Goal: Task Accomplishment & Management: Manage account settings

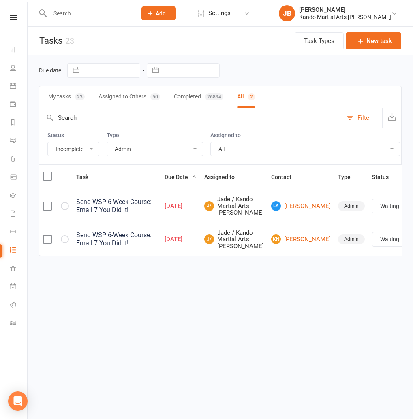
select select "incomplete"
select select "15046"
select select "waiting"
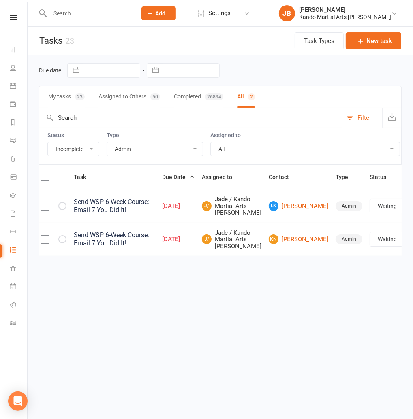
click at [70, 10] on input "text" at bounding box center [88, 13] width 83 height 11
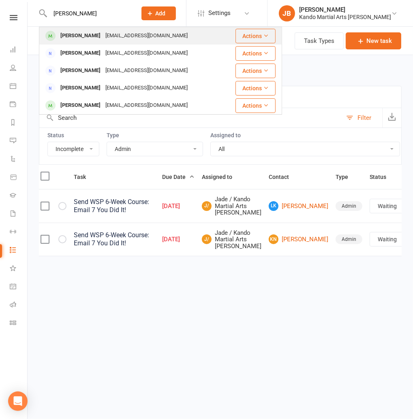
type input "[PERSON_NAME]"
click at [81, 41] on div "[PERSON_NAME]" at bounding box center [80, 36] width 45 height 12
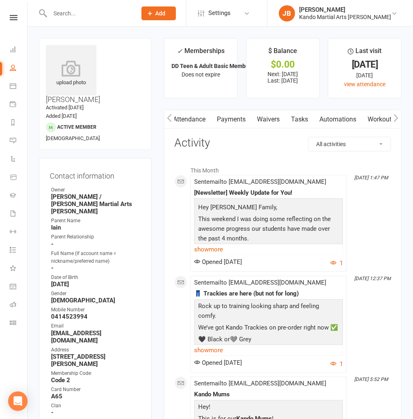
scroll to position [0, 90]
click at [238, 119] on link "Payments" at bounding box center [232, 119] width 40 height 19
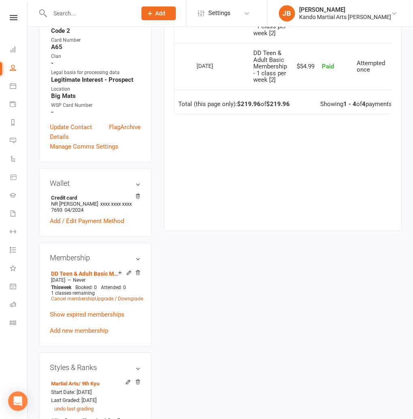
scroll to position [350, 0]
click at [78, 296] on link "Cancel membership" at bounding box center [73, 299] width 44 height 6
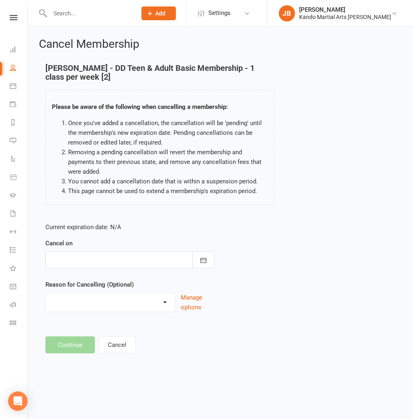
click at [79, 255] on div at bounding box center [129, 259] width 169 height 17
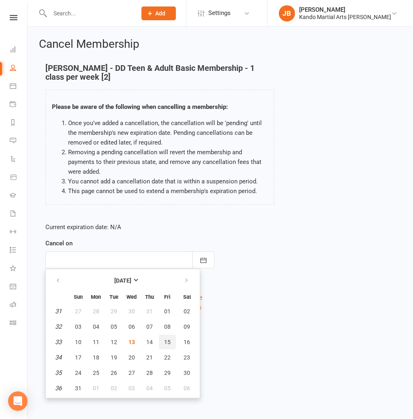
click at [165, 338] on button "15" at bounding box center [167, 342] width 17 height 15
type input "15 Aug 2025"
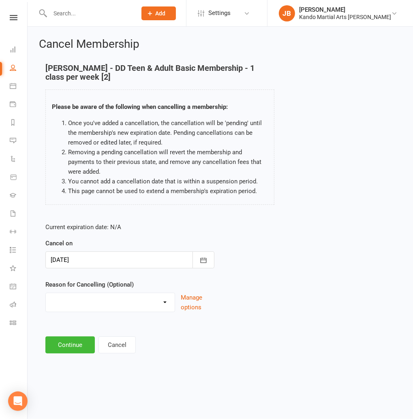
click at [77, 304] on select "Financial Holiday Injury Moving House Not Continuing After Trial Paid PIF Trans…" at bounding box center [110, 301] width 129 height 16
select select "8"
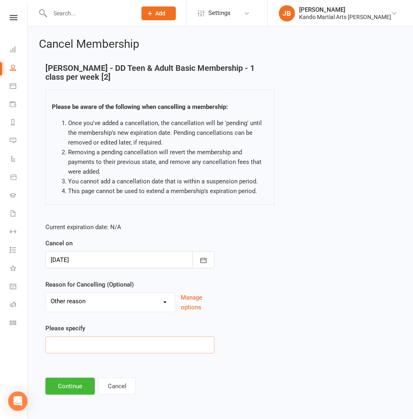
click at [74, 347] on input at bounding box center [129, 344] width 169 height 17
type input "Injury"
drag, startPoint x: 81, startPoint y: 68, endPoint x: 46, endPoint y: 69, distance: 35.2
click at [46, 69] on h4 "Iain Baker - DD Teen & Adult Basic Membership - 1 class per week [2]" at bounding box center [159, 73] width 229 height 18
copy h4 "Iain Baker"
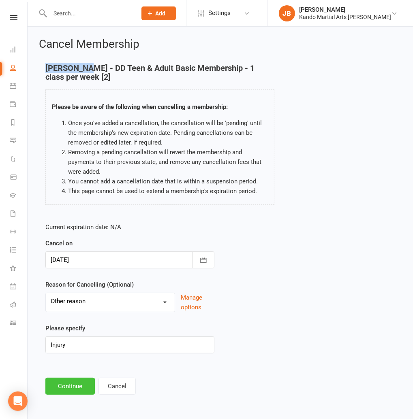
click at [73, 384] on button "Continue" at bounding box center [69, 386] width 49 height 17
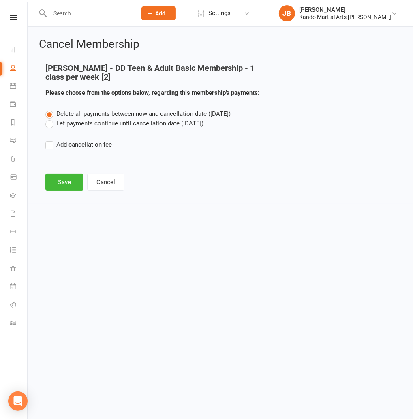
click at [77, 122] on label "Let payments continue until cancellation date (Aug 15, 2025)" at bounding box center [124, 124] width 158 height 10
click at [51, 119] on input "Let payments continue until cancellation date (Aug 15, 2025)" at bounding box center [47, 119] width 5 height 0
click at [59, 185] on button "Save" at bounding box center [64, 182] width 38 height 17
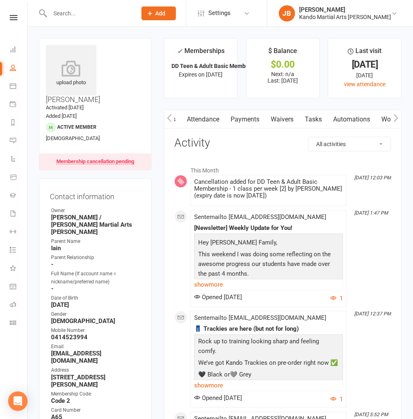
scroll to position [0, 77]
click at [353, 123] on link "Automations" at bounding box center [351, 119] width 48 height 19
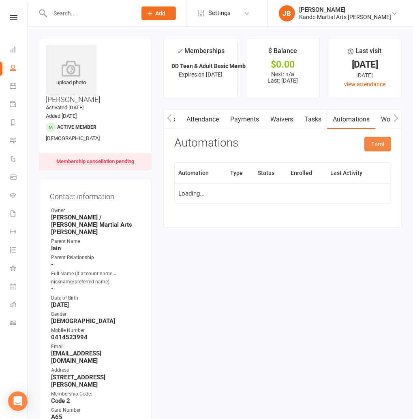
click at [368, 143] on button "Enrol" at bounding box center [377, 144] width 27 height 15
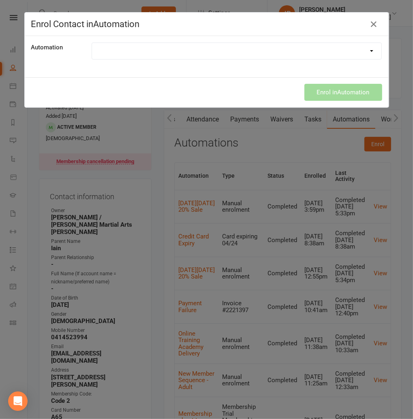
click at [157, 55] on select at bounding box center [237, 51] width 290 height 16
select select "5724"
click at [317, 94] on button "Enrol in Automation" at bounding box center [343, 92] width 78 height 17
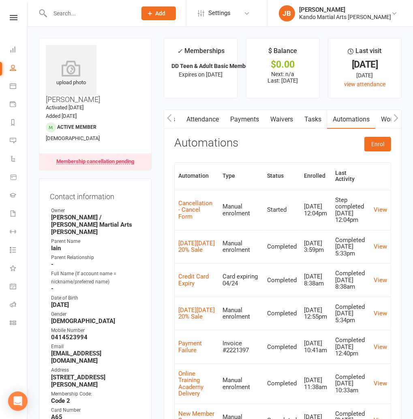
click at [20, 17] on link at bounding box center [13, 17] width 29 height 5
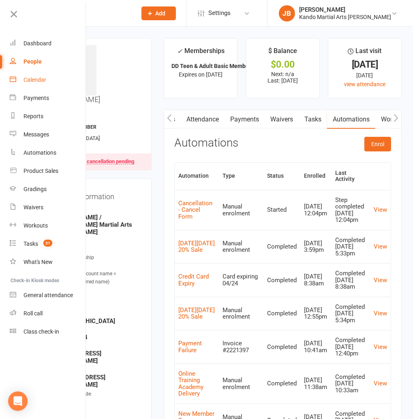
click at [37, 80] on div "Calendar" at bounding box center [34, 80] width 23 height 6
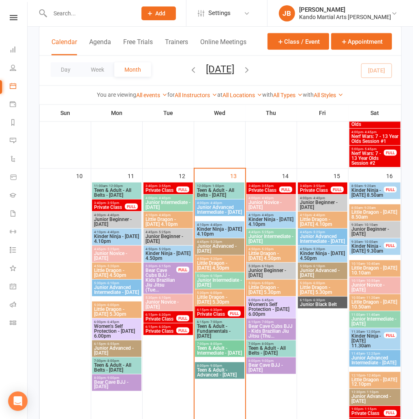
scroll to position [661, 0]
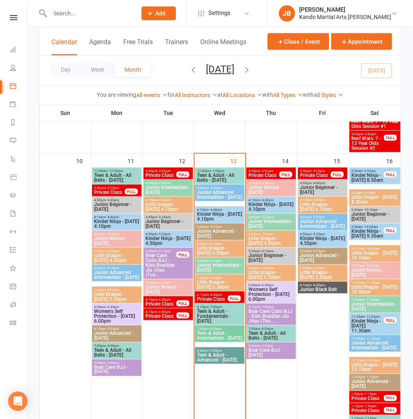
click at [217, 179] on span "Teen & Adult - All Belts - Wednesday" at bounding box center [219, 178] width 46 height 10
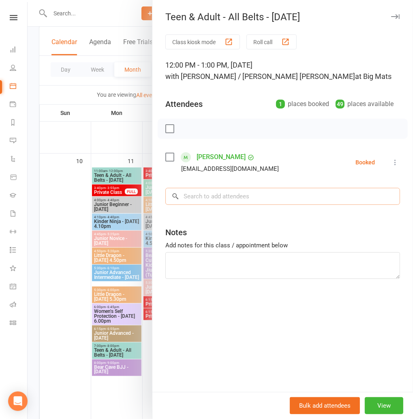
click at [198, 197] on input "search" at bounding box center [282, 196] width 234 height 17
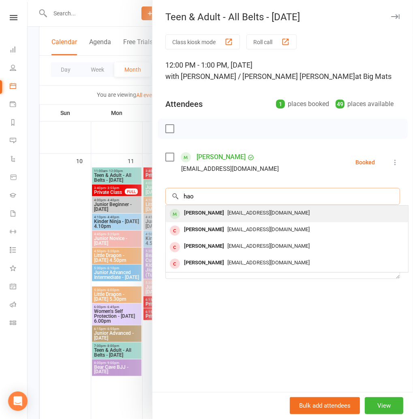
type input "hao"
click at [227, 215] on span "haoatwork@gmail.com" at bounding box center [268, 213] width 82 height 6
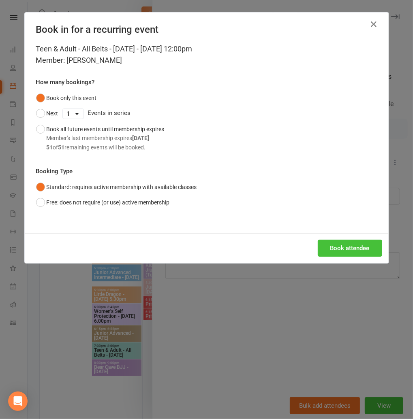
click at [360, 245] on button "Book attendee" at bounding box center [349, 248] width 64 height 17
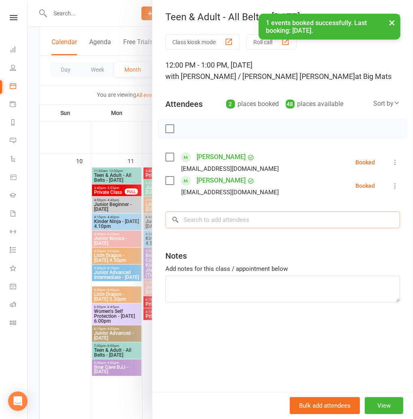
click at [234, 224] on input "search" at bounding box center [282, 219] width 234 height 17
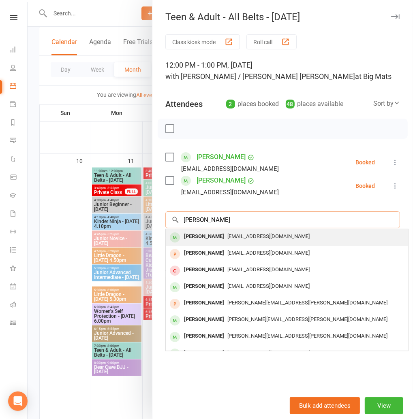
type input "danielle hod"
click at [205, 239] on div "Danielle Hodges" at bounding box center [204, 237] width 47 height 12
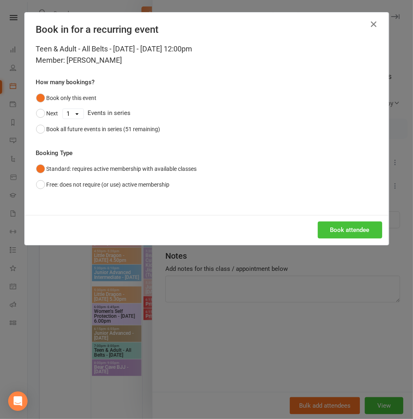
click at [348, 232] on button "Book attendee" at bounding box center [349, 229] width 64 height 17
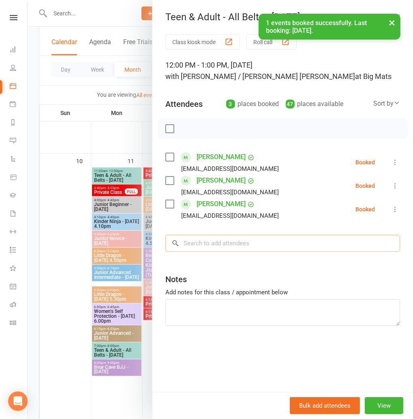
click at [195, 241] on input "search" at bounding box center [282, 243] width 234 height 17
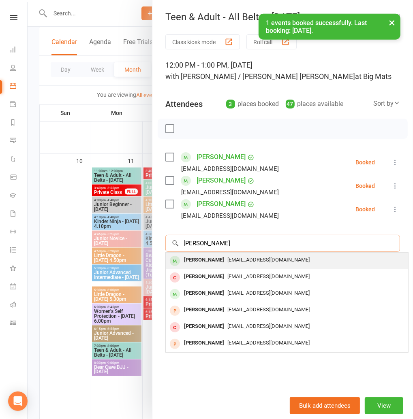
type input "gavin"
click at [187, 262] on div "Gavin Hodges" at bounding box center [204, 260] width 47 height 12
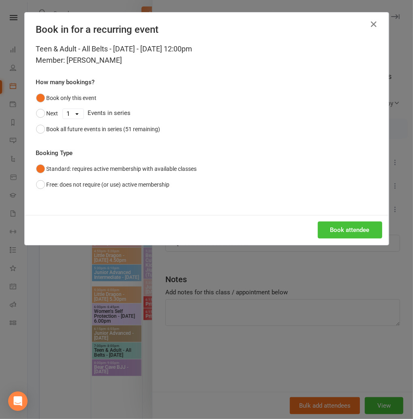
click at [341, 235] on button "Book attendee" at bounding box center [349, 229] width 64 height 17
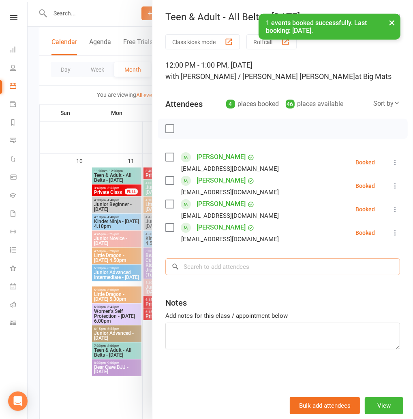
click at [230, 268] on input "search" at bounding box center [282, 266] width 234 height 17
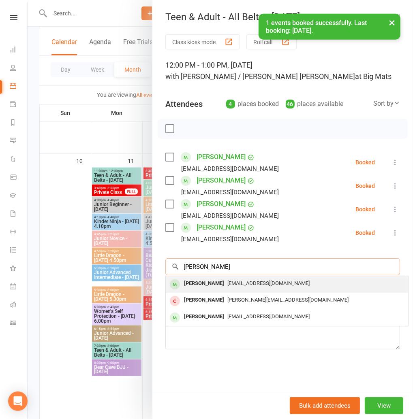
type input "malcolm"
click at [211, 280] on div "Malcolm Fawcett" at bounding box center [204, 284] width 47 height 12
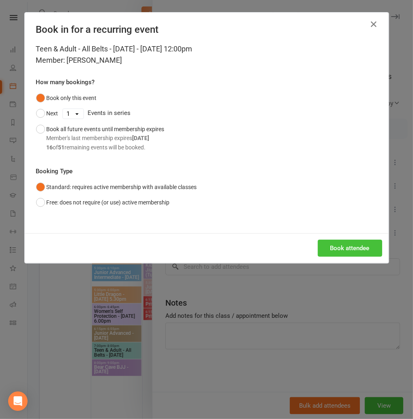
click at [367, 251] on button "Book attendee" at bounding box center [349, 248] width 64 height 17
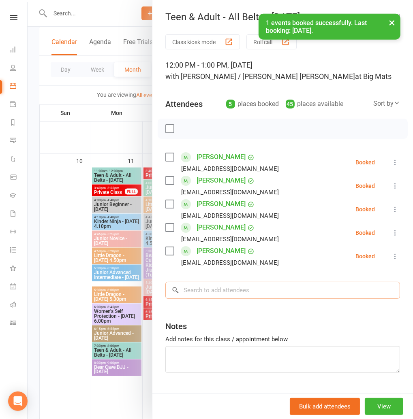
click at [223, 292] on input "search" at bounding box center [282, 290] width 234 height 17
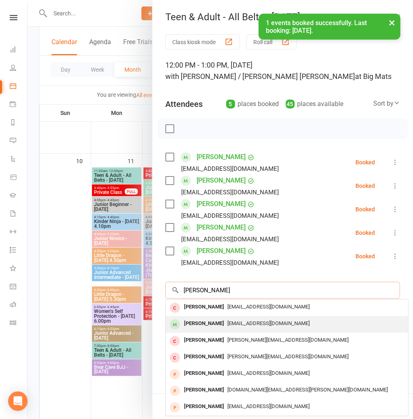
type input "warren"
click at [218, 320] on div "Warren Saunders" at bounding box center [204, 324] width 47 height 12
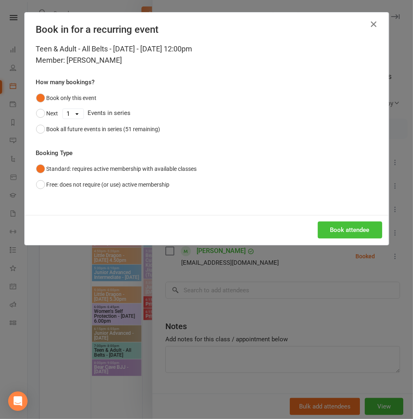
click at [334, 233] on button "Book attendee" at bounding box center [349, 229] width 64 height 17
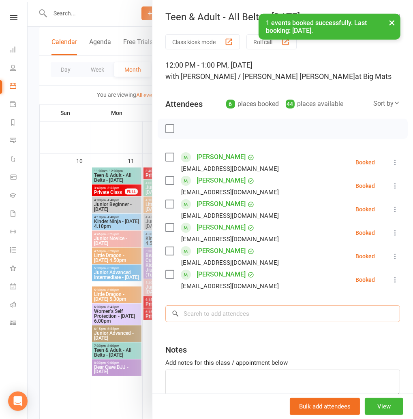
click at [193, 319] on input "search" at bounding box center [282, 313] width 234 height 17
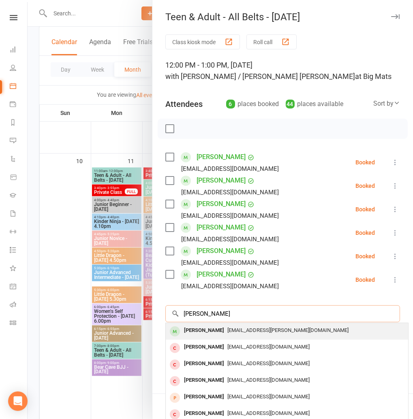
type input "christoph"
click at [202, 327] on div "Christoph Juergens" at bounding box center [204, 331] width 47 height 12
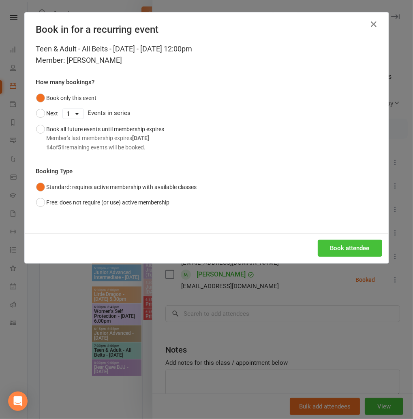
click at [341, 241] on button "Book attendee" at bounding box center [349, 248] width 64 height 17
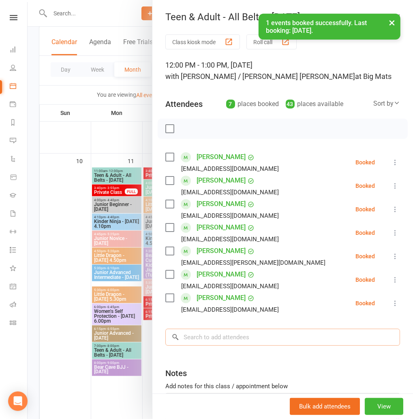
click at [194, 333] on input "search" at bounding box center [282, 337] width 234 height 17
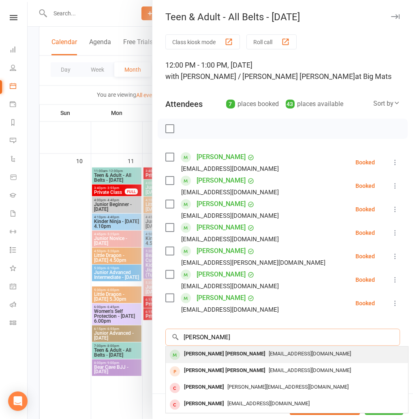
scroll to position [661, 0]
type input "elsa"
click at [206, 357] on div "Elsa Mark" at bounding box center [225, 354] width 88 height 12
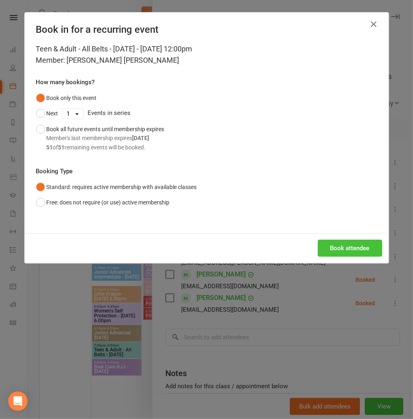
click at [359, 253] on button "Book attendee" at bounding box center [349, 248] width 64 height 17
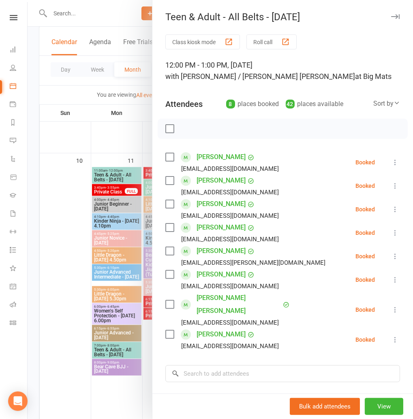
click at [396, 17] on icon "button" at bounding box center [395, 16] width 9 height 5
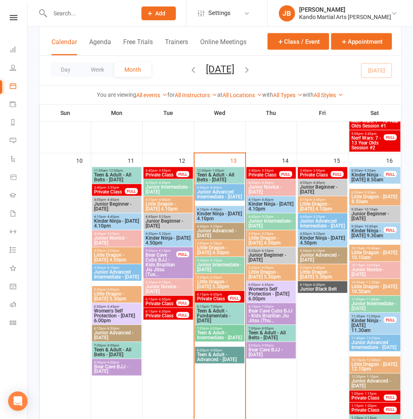
click at [219, 176] on span "Teen & Adult - All Belts - Wednesday" at bounding box center [219, 177] width 46 height 10
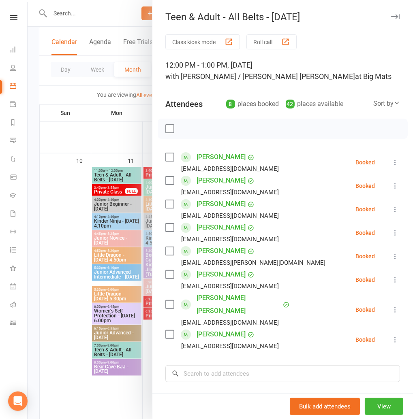
drag, startPoint x: 169, startPoint y: 130, endPoint x: 178, endPoint y: 130, distance: 8.9
click at [169, 130] on label at bounding box center [169, 129] width 8 height 8
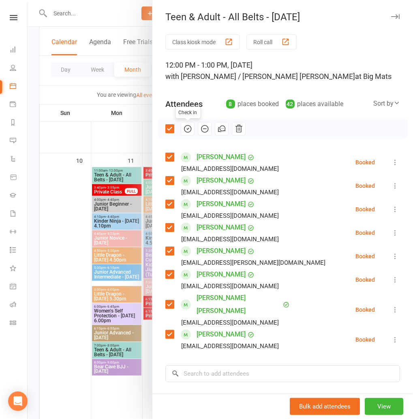
click at [189, 129] on icon "button" at bounding box center [187, 128] width 9 height 9
click at [396, 17] on icon "button" at bounding box center [395, 16] width 9 height 5
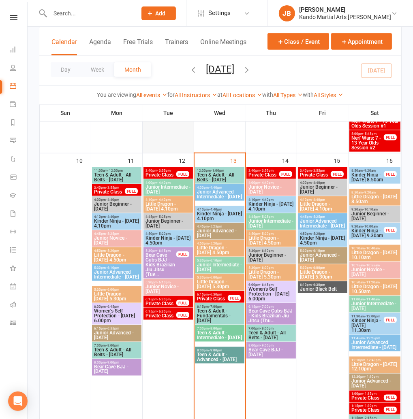
scroll to position [666, 0]
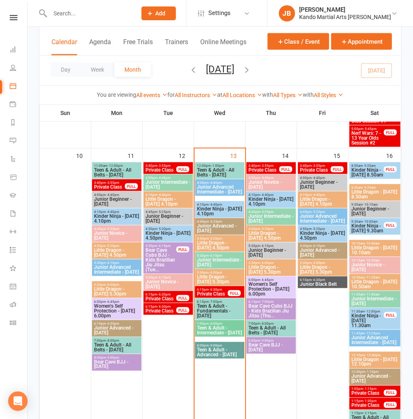
click at [72, 16] on input "text" at bounding box center [88, 13] width 83 height 11
type input "iain baker"
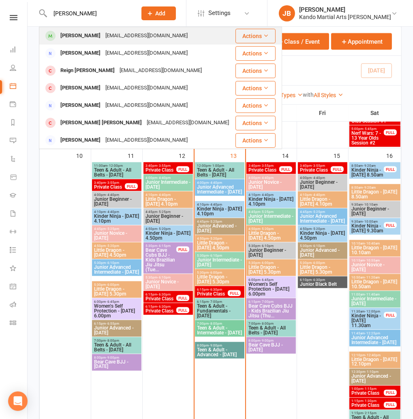
click at [80, 35] on div "Iain Baker" at bounding box center [80, 36] width 45 height 12
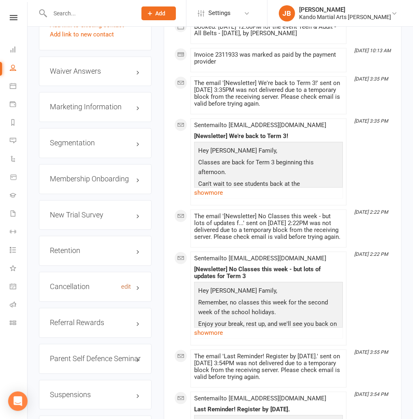
click at [125, 284] on link "edit" at bounding box center [126, 287] width 10 height 7
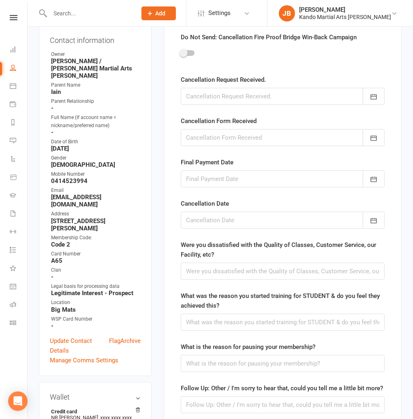
scroll to position [69, 0]
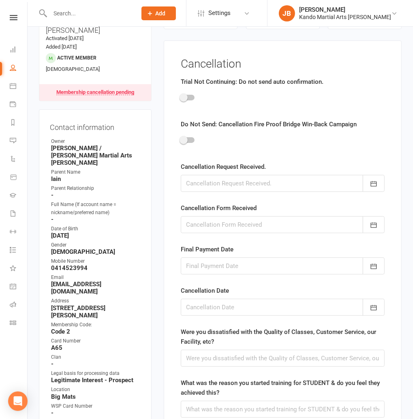
click at [204, 185] on div at bounding box center [283, 183] width 204 height 17
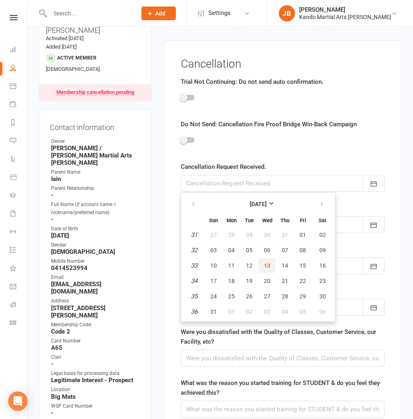
drag, startPoint x: 263, startPoint y: 264, endPoint x: 259, endPoint y: 257, distance: 7.6
click at [264, 264] on span "13" at bounding box center [267, 265] width 6 height 6
type input "13 Aug 2025"
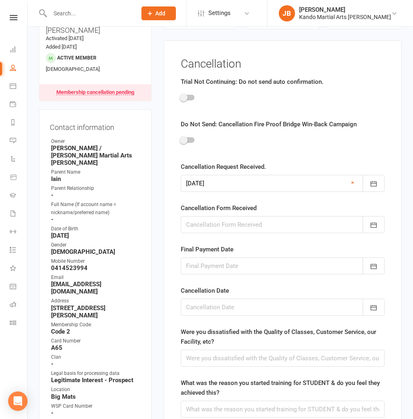
click at [202, 227] on div at bounding box center [283, 224] width 204 height 17
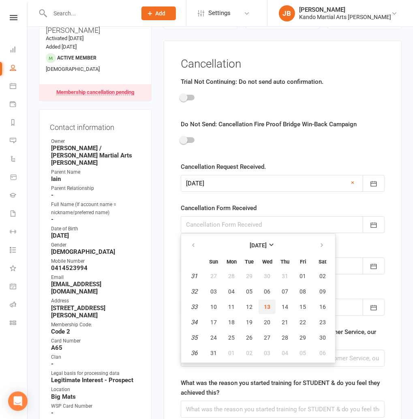
drag, startPoint x: 267, startPoint y: 307, endPoint x: 247, endPoint y: 302, distance: 20.0
click at [267, 307] on span "13" at bounding box center [267, 307] width 6 height 6
type input "13 Aug 2025"
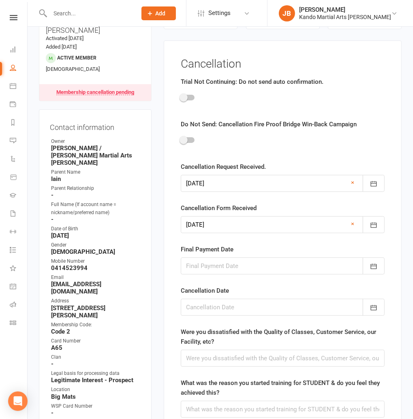
click at [219, 263] on div at bounding box center [283, 266] width 204 height 17
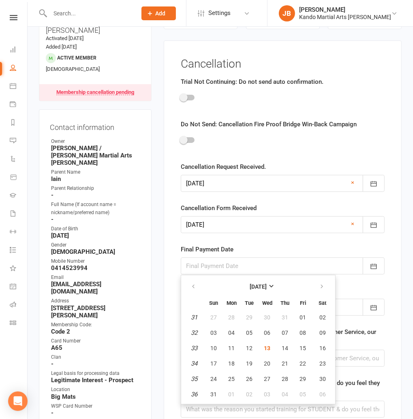
click at [178, 265] on main "Cancellation Trial Not Continuing: Do not send auto confirmation. Do Not Send: …" at bounding box center [282, 417] width 217 height 719
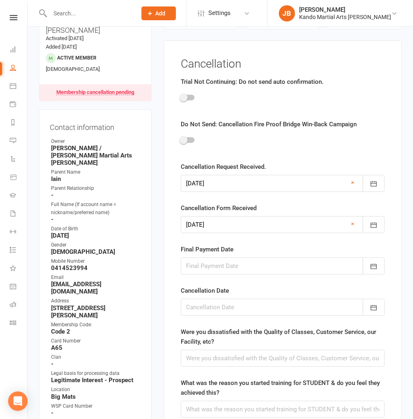
click at [223, 314] on div at bounding box center [283, 307] width 204 height 17
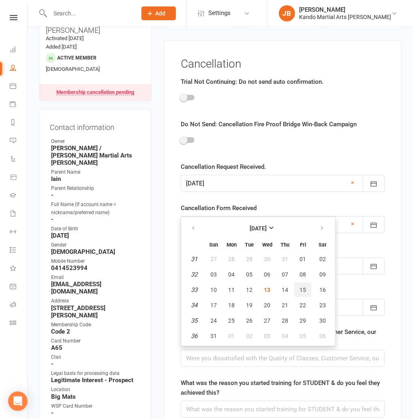
drag, startPoint x: 300, startPoint y: 289, endPoint x: 194, endPoint y: 289, distance: 105.3
click at [300, 289] on span "15" at bounding box center [302, 290] width 6 height 6
type input "15 Aug 2025"
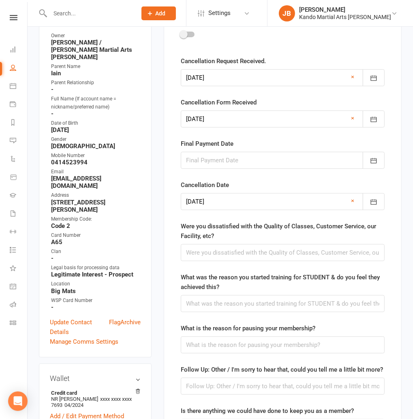
scroll to position [177, 0]
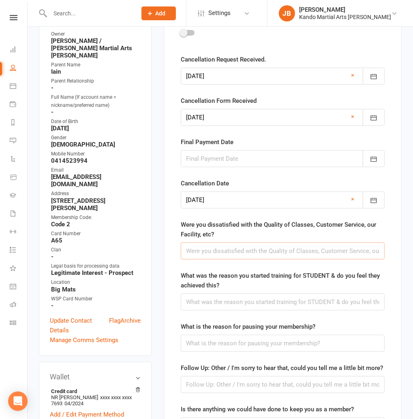
click at [193, 250] on input "text" at bounding box center [283, 251] width 204 height 17
paste input "No! I loved coming to classes."
type input "No! I loved coming to classes."
click at [195, 304] on input "text" at bounding box center [283, 302] width 204 height 17
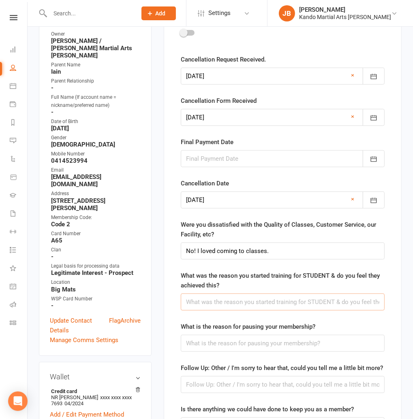
paste input "I wanted to get fit and there’s a little way to go there but I’ve appreciated e…"
type input "I wanted to get fit and there’s a little way to go there but I’ve appreciated e…"
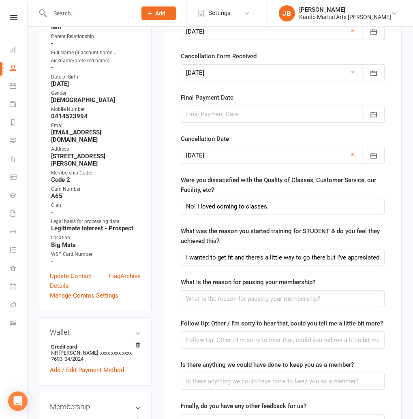
scroll to position [236, 0]
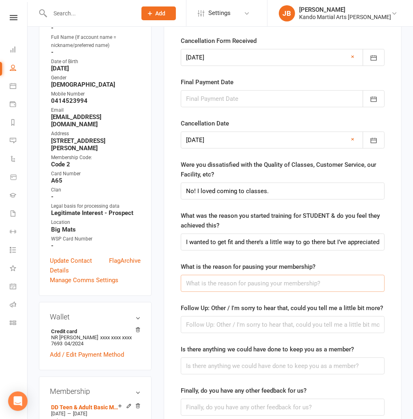
click at [215, 281] on input "text" at bounding box center [283, 283] width 204 height 17
paste input "Persistent knee injury."
type input "Persistent knee injury."
click at [213, 328] on input "text" at bounding box center [283, 324] width 204 height 17
paste input "Once I’ve figured out how to safely train with my knee injury I will be back!"
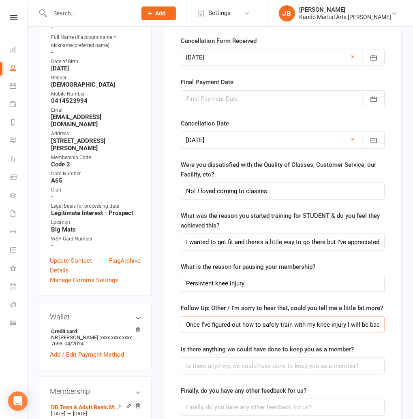
scroll to position [0, 3]
type input "Once I’ve figured out how to safely train with my knee injury I will be back!"
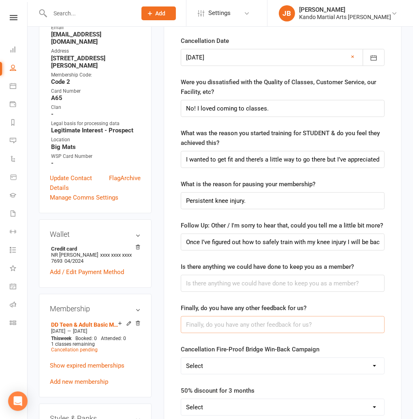
click at [207, 317] on input "text" at bounding box center [283, 324] width 204 height 17
paste input "Nope, love your work!"
type input "Nope, love your work!"
click at [324, 242] on input "Once I’ve figured out how to safely train with my knee injury I will be back!" at bounding box center [283, 242] width 204 height 17
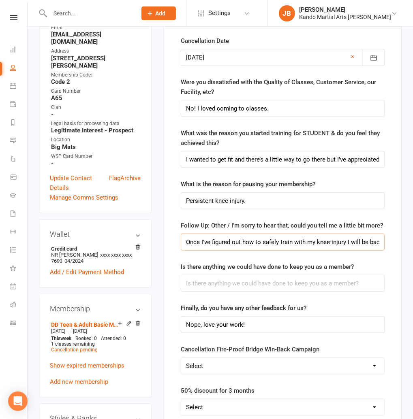
click at [324, 242] on input "Once I’ve figured out how to safely train with my knee injury I will be back!" at bounding box center [283, 242] width 204 height 17
click at [272, 281] on input "text" at bounding box center [283, 283] width 204 height 17
paste input "Once I’ve figured out how to safely train with my knee injury I will be back!"
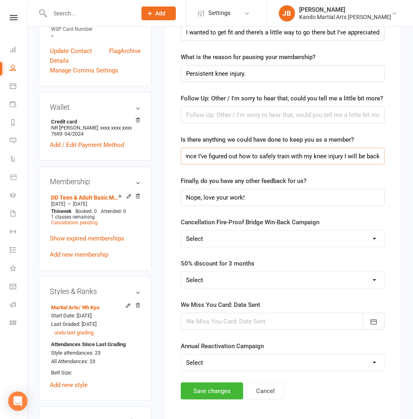
scroll to position [447, 0]
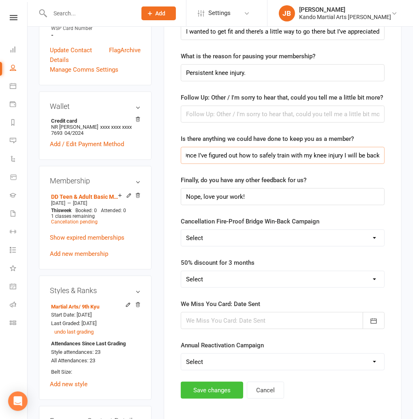
type input "Once I’ve figured out how to safely train with my knee injury I will be back!"
click at [213, 393] on button "Save changes" at bounding box center [212, 390] width 62 height 17
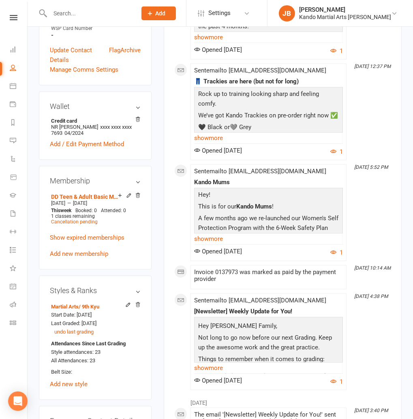
scroll to position [445, 0]
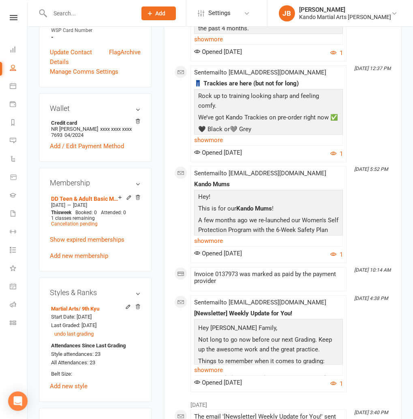
click at [64, 13] on input "text" at bounding box center [88, 13] width 83 height 11
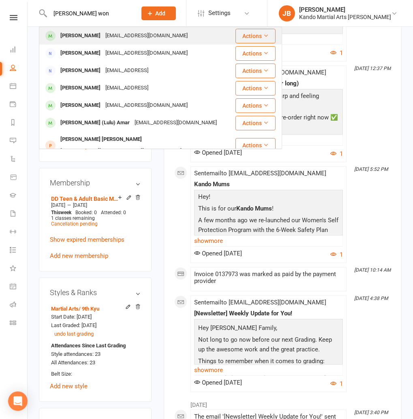
type input "Sabrina won"
click at [77, 35] on div "Sabrina Wong" at bounding box center [80, 36] width 45 height 12
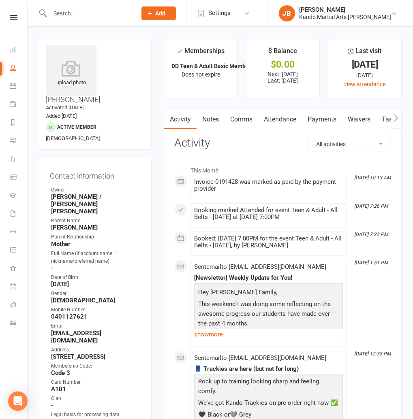
drag, startPoint x: 275, startPoint y: 117, endPoint x: 266, endPoint y: 124, distance: 11.8
click at [275, 117] on link "Attendance" at bounding box center [280, 119] width 44 height 19
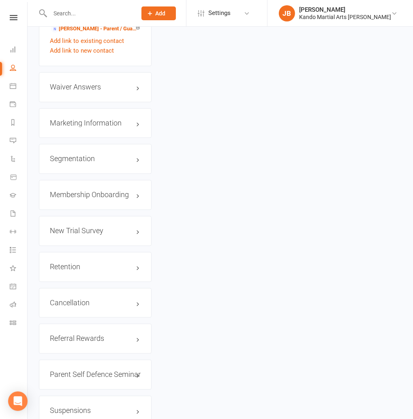
scroll to position [977, 0]
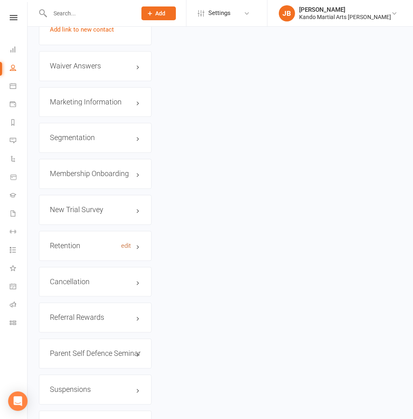
click at [126, 243] on link "edit" at bounding box center [126, 246] width 10 height 7
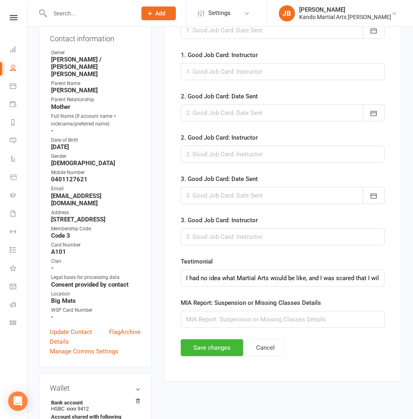
scroll to position [139, 0]
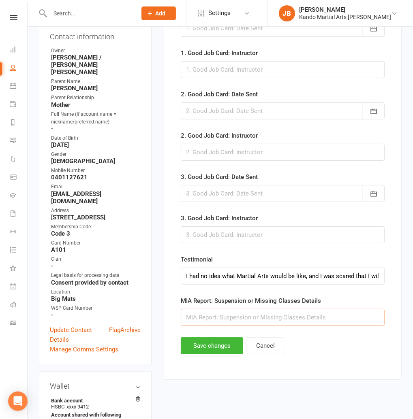
click at [203, 320] on input "text" at bounding box center [283, 317] width 204 height 17
type input "Will miss 18/8 & 25/8"
click at [206, 343] on button "Save changes" at bounding box center [212, 345] width 62 height 17
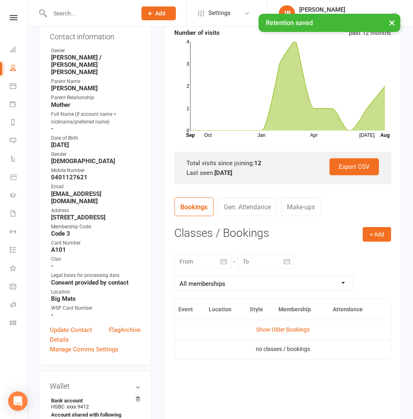
scroll to position [0, 0]
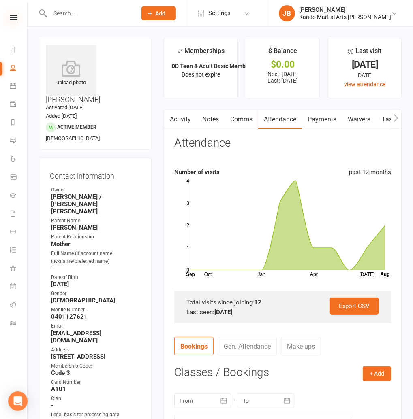
click at [16, 16] on icon at bounding box center [14, 17] width 8 height 5
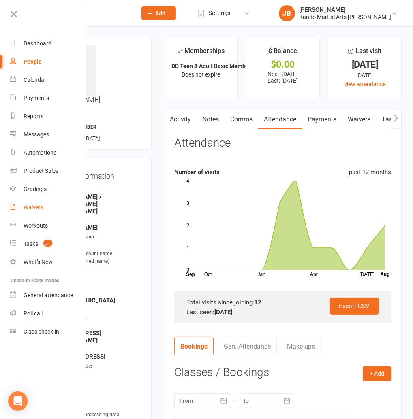
click at [43, 209] on div "Waivers" at bounding box center [33, 207] width 20 height 6
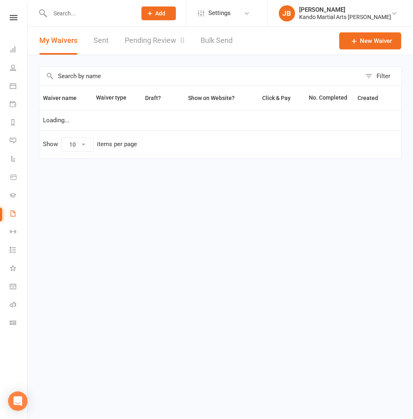
select select "100"
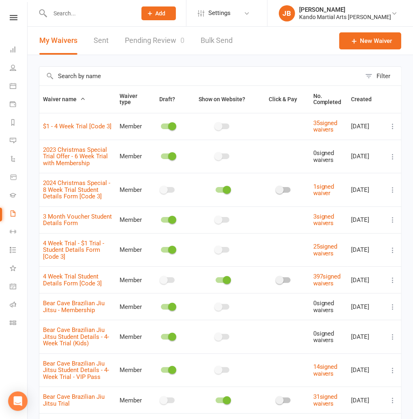
click at [145, 39] on link "Pending Review 0" at bounding box center [155, 41] width 60 height 28
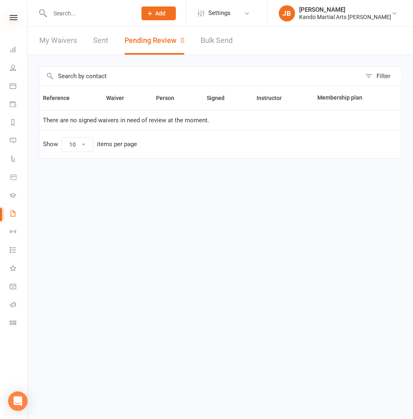
click at [11, 18] on icon at bounding box center [14, 17] width 8 height 5
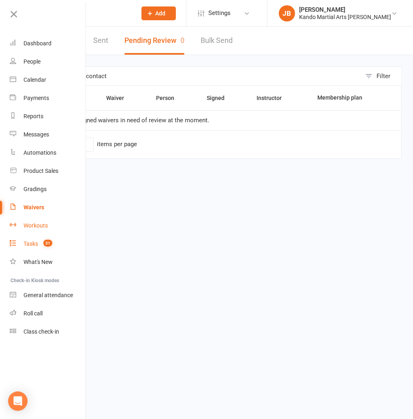
click at [23, 238] on link "Tasks 31" at bounding box center [48, 244] width 77 height 18
select select "incomplete"
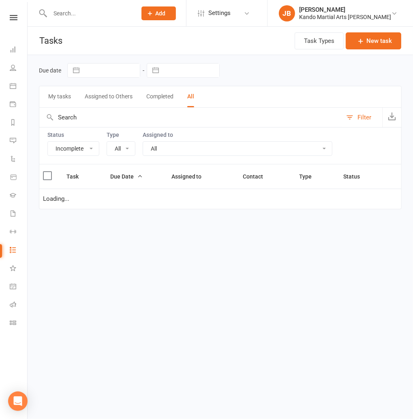
select select "15046"
select select "waiting"
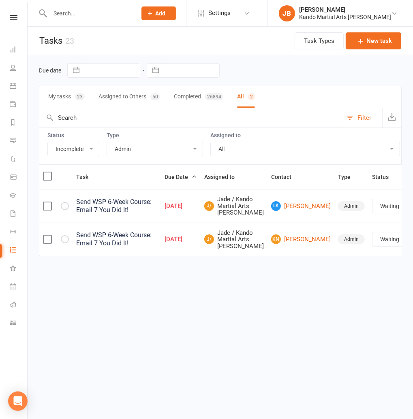
click at [132, 149] on select "All Admin Bbpc - black belt prep course Cancellation Enquiry Follow-up In-class…" at bounding box center [155, 149] width 96 height 14
select select "32850"
select select "waiting"
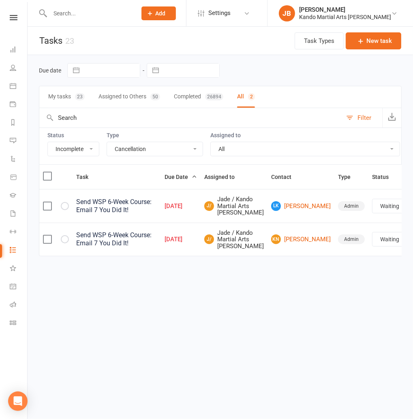
select select "waiting"
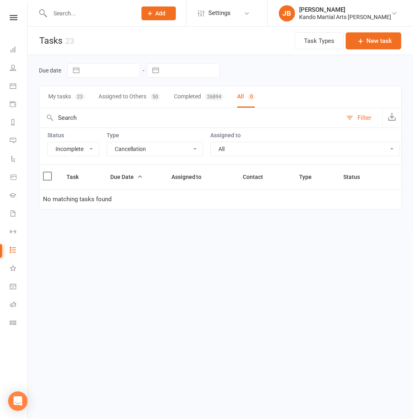
click at [16, 19] on icon at bounding box center [14, 17] width 8 height 5
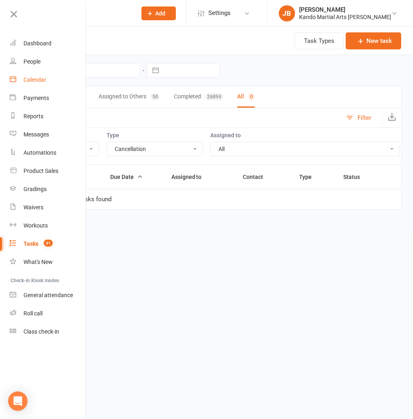
click at [36, 80] on div "Calendar" at bounding box center [34, 80] width 23 height 6
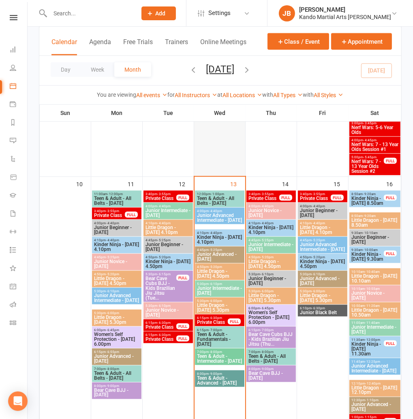
scroll to position [639, 0]
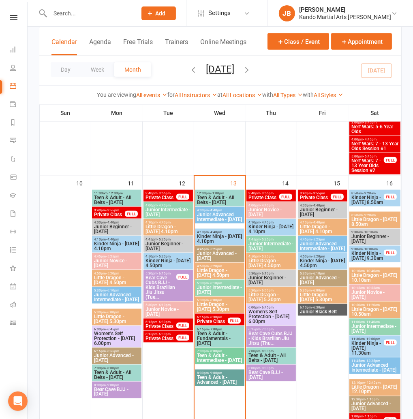
click at [206, 241] on span "Kinder Ninja - Wednesday 4.10pm" at bounding box center [219, 239] width 46 height 10
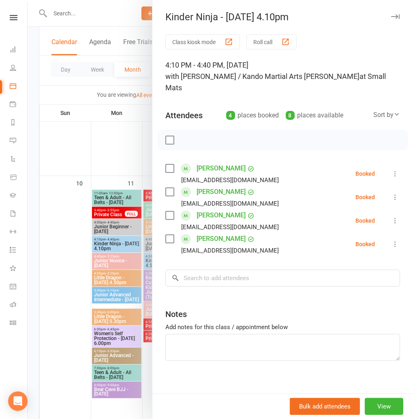
scroll to position [637, 0]
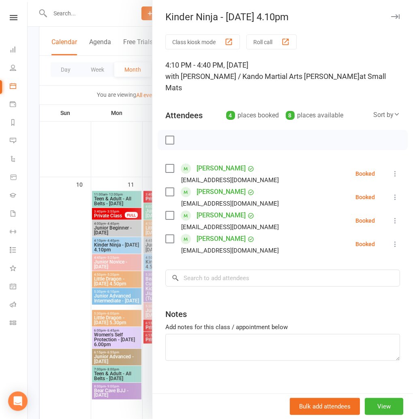
click at [396, 17] on icon "button" at bounding box center [395, 16] width 9 height 5
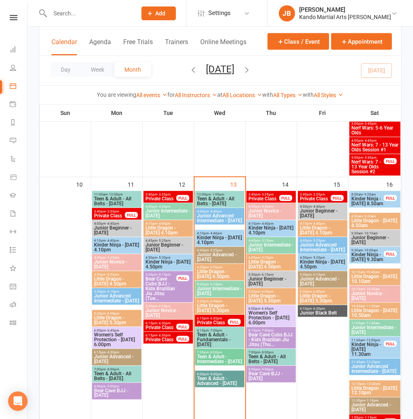
scroll to position [638, 0]
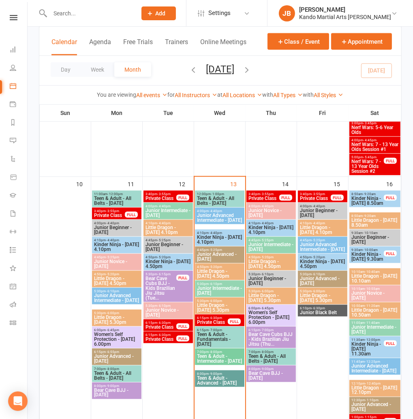
click at [218, 276] on span "Little Dragon - Wednesday 4.50pm" at bounding box center [219, 274] width 46 height 10
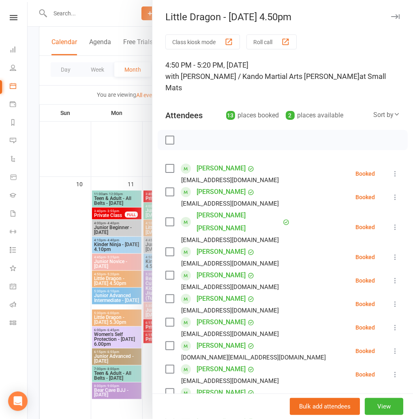
click at [394, 18] on icon "button" at bounding box center [395, 16] width 9 height 5
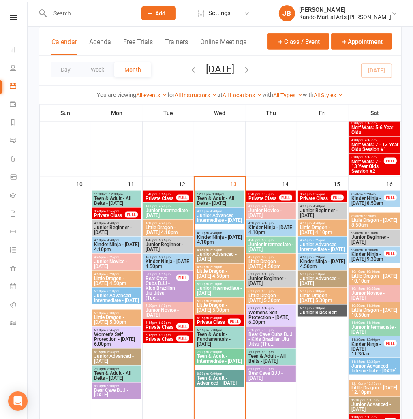
click at [200, 310] on span "Little Dragon - Wednesday 5.30pm" at bounding box center [219, 308] width 46 height 10
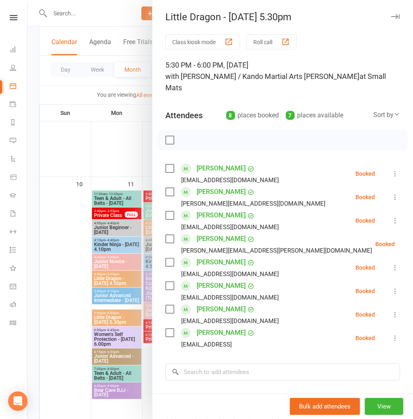
click at [388, 16] on div "Little Dragon - Wednesday 5.30pm" at bounding box center [282, 16] width 260 height 11
click at [395, 17] on icon "button" at bounding box center [395, 16] width 9 height 5
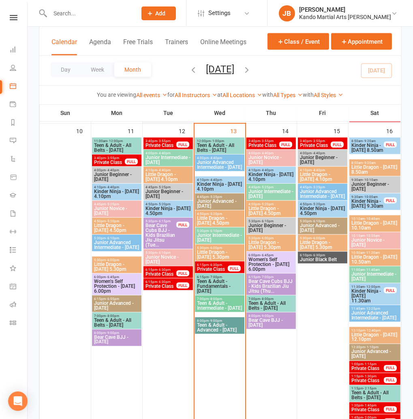
scroll to position [693, 0]
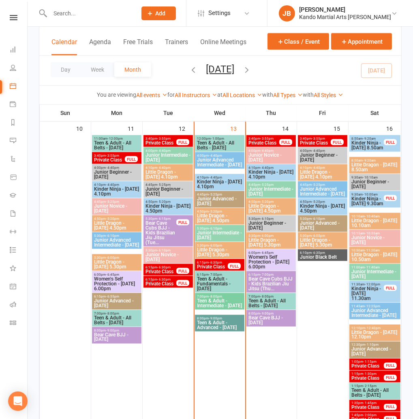
click at [53, 14] on input "text" at bounding box center [88, 13] width 83 height 11
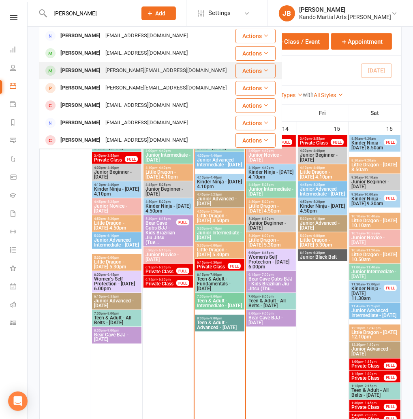
type input "billy"
click at [76, 71] on div "Billy Moyes" at bounding box center [80, 71] width 45 height 12
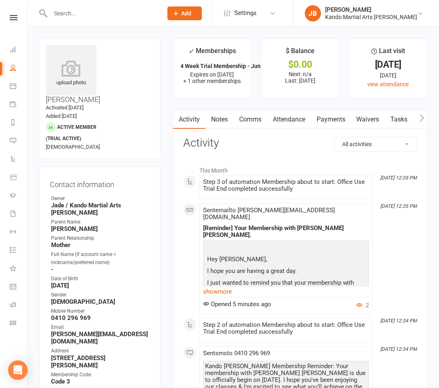
click at [401, 118] on link "Tasks" at bounding box center [399, 119] width 28 height 19
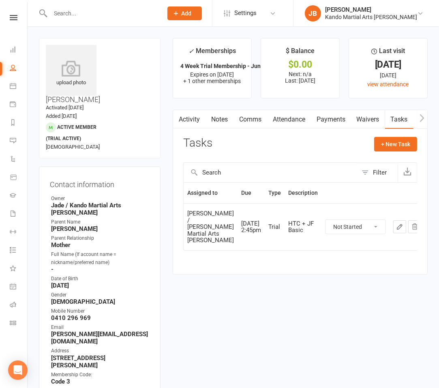
click at [396, 223] on icon "button" at bounding box center [399, 226] width 7 height 7
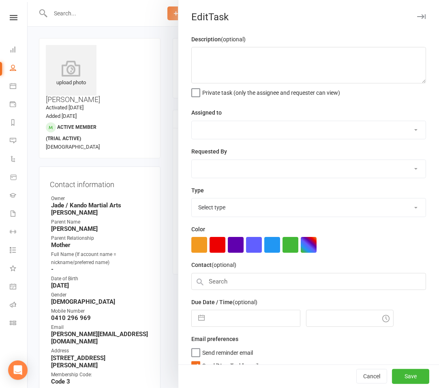
type textarea "HTC + JF Basic"
select select "41840"
select select "48590"
type input "14 Aug 2025"
type input "2:45pm"
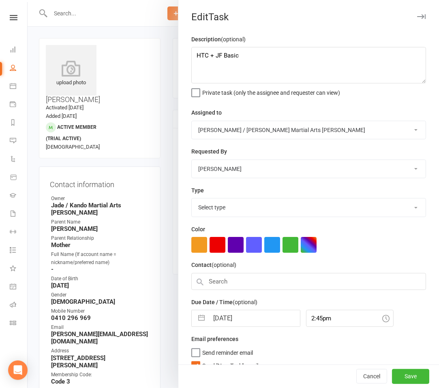
select select "23766"
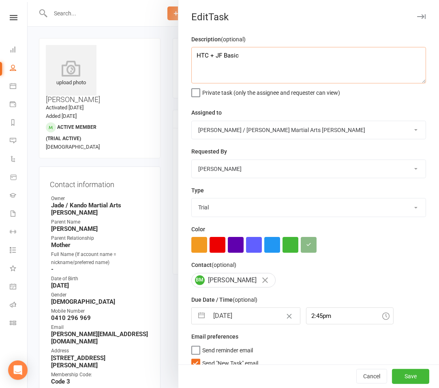
click at [245, 56] on textarea "HTC + JF Basic" at bounding box center [308, 65] width 234 height 36
type textarea "HTC + JF Basic"
click at [411, 372] on button "Save" at bounding box center [410, 376] width 37 height 15
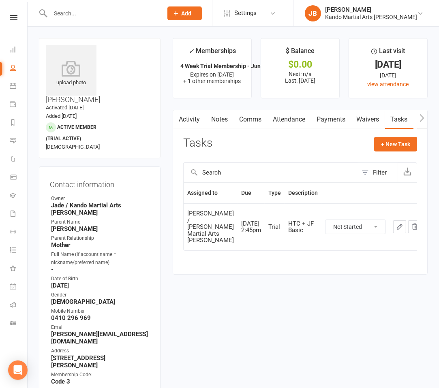
click at [101, 166] on div "Contact information Owner Jade / Kando Martial Arts Knox Parent Name Emma Paren…" at bounding box center [99, 334] width 121 height 337
click at [15, 20] on icon at bounding box center [14, 17] width 8 height 5
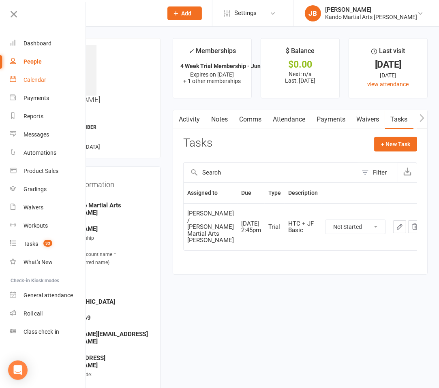
click at [33, 75] on link "Calendar" at bounding box center [48, 80] width 77 height 18
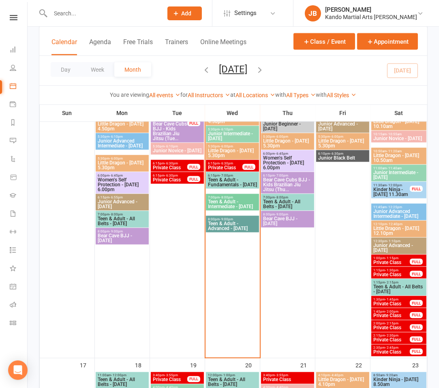
scroll to position [785, 0]
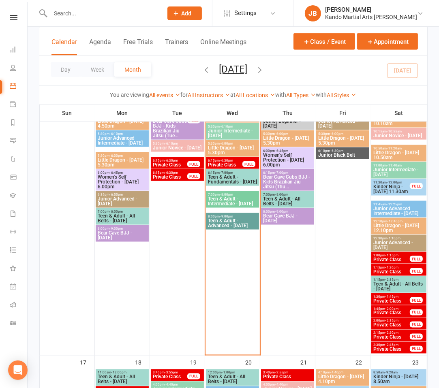
click at [128, 176] on span "Women's Self Protection - Monday 6.00pm" at bounding box center [122, 182] width 50 height 15
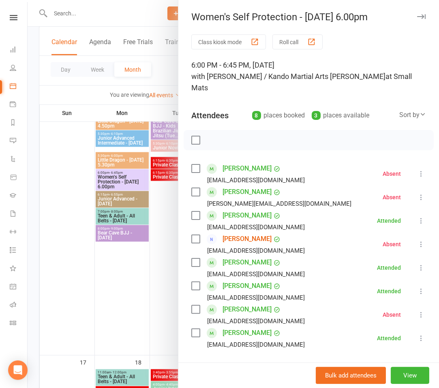
click at [412, 19] on button "button" at bounding box center [421, 17] width 10 height 10
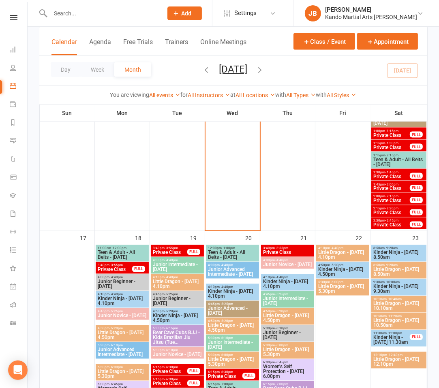
scroll to position [1129, 0]
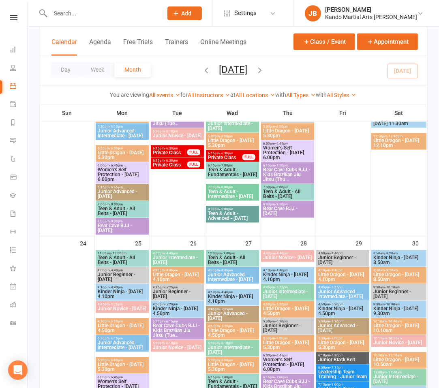
click at [115, 176] on span "Women's Self Protection - Monday 6.00pm" at bounding box center [122, 174] width 50 height 15
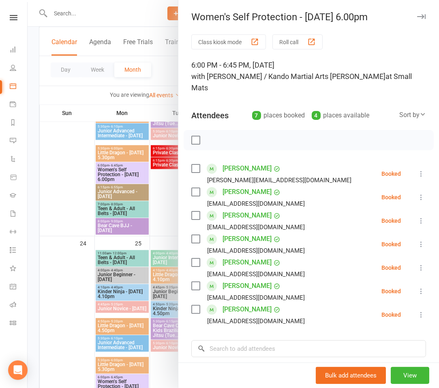
click at [412, 16] on icon "button" at bounding box center [421, 16] width 9 height 5
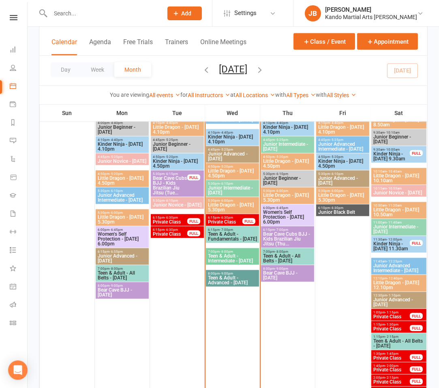
scroll to position [707, 0]
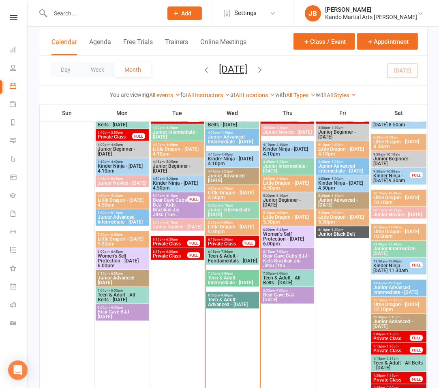
click at [71, 14] on input "text" at bounding box center [102, 13] width 109 height 11
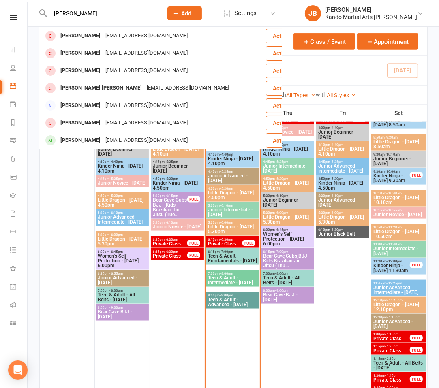
type input "lucas standish"
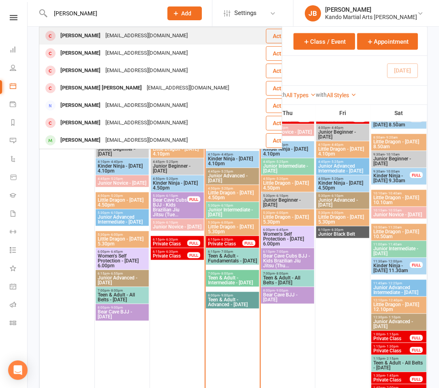
scroll to position [706, 0]
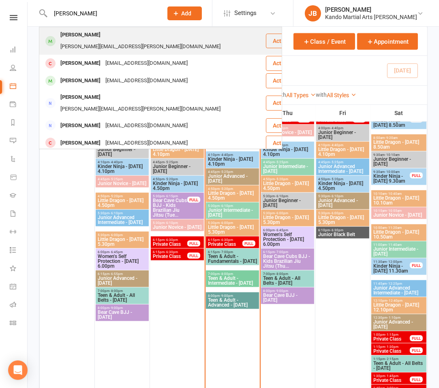
click at [88, 34] on div "Lucas Standish" at bounding box center [80, 35] width 45 height 12
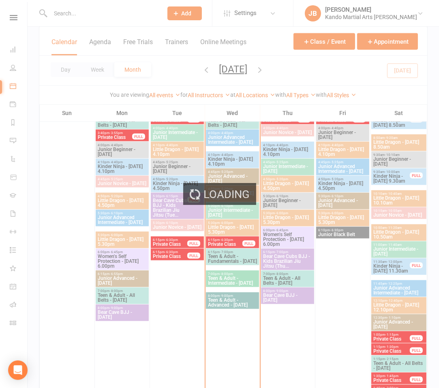
scroll to position [708, 0]
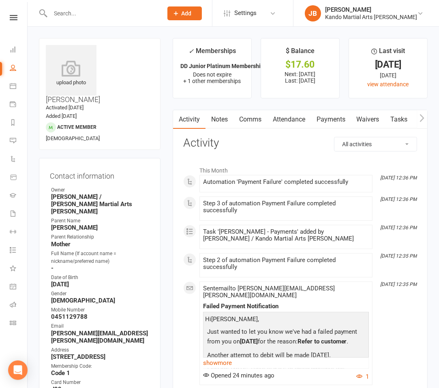
click at [343, 123] on link "Payments" at bounding box center [331, 119] width 40 height 19
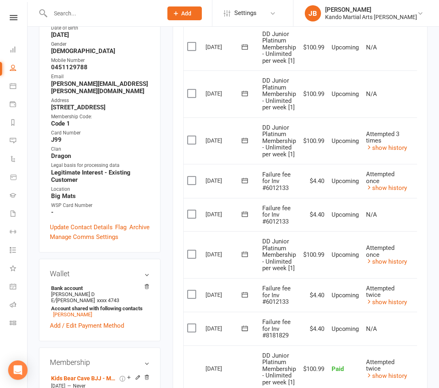
scroll to position [267, 0]
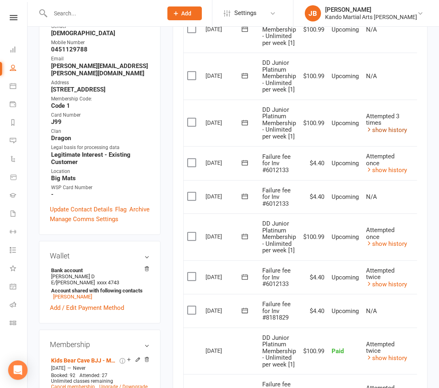
click at [392, 126] on link "show history" at bounding box center [386, 129] width 41 height 7
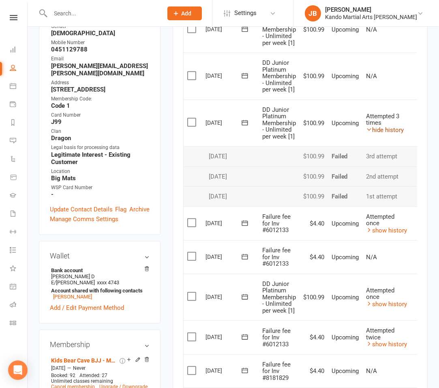
scroll to position [268, 0]
click at [391, 128] on link "hide history" at bounding box center [385, 129] width 38 height 7
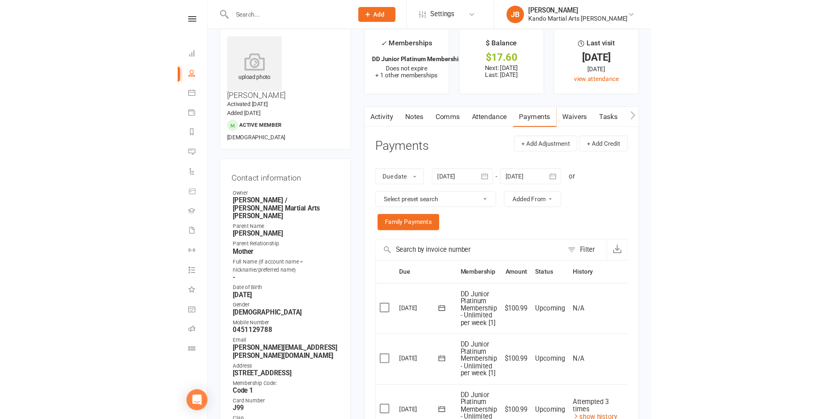
scroll to position [0, 0]
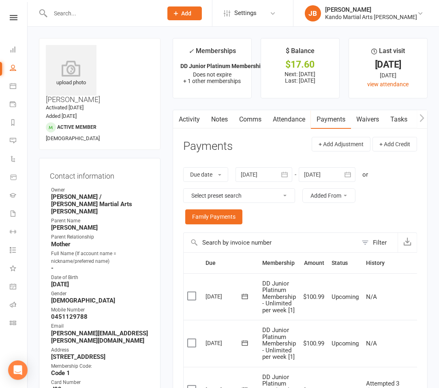
click at [394, 120] on link "Tasks" at bounding box center [399, 119] width 28 height 19
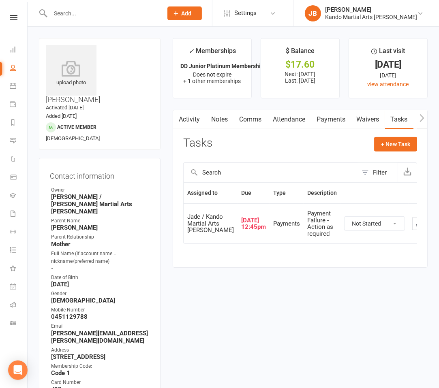
click at [347, 230] on select "Not Started In Progress Waiting Complete" at bounding box center [374, 224] width 60 height 14
click at [344, 230] on select "Not Started In Progress Waiting Complete" at bounding box center [374, 224] width 60 height 14
select select "unstarted"
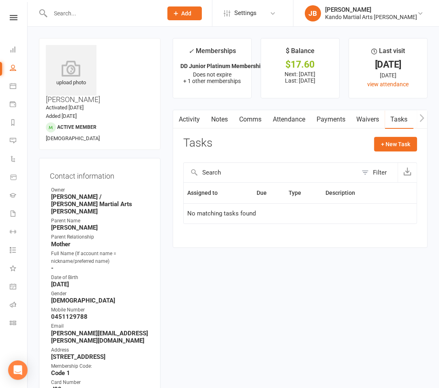
click at [13, 17] on icon at bounding box center [14, 17] width 8 height 5
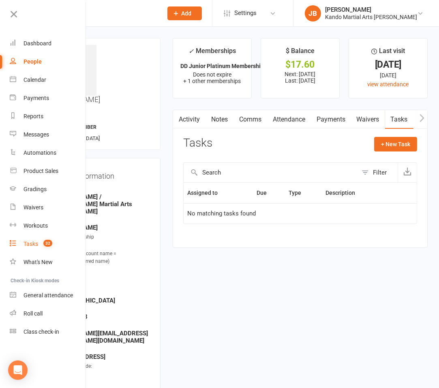
click at [29, 245] on div "Tasks" at bounding box center [30, 244] width 15 height 6
select select "incomplete"
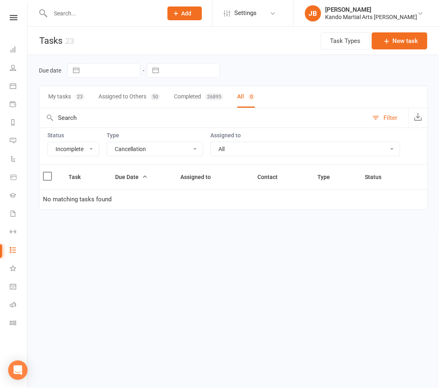
click at [121, 152] on select "All Admin Bbpc - black belt prep course Cancellation Enquiry Follow-up In-class…" at bounding box center [155, 149] width 96 height 14
select select "15046"
select select "waiting"
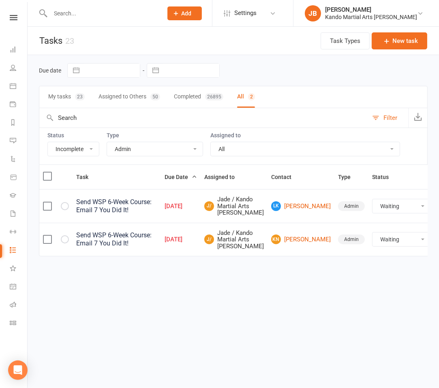
select select "waiting"
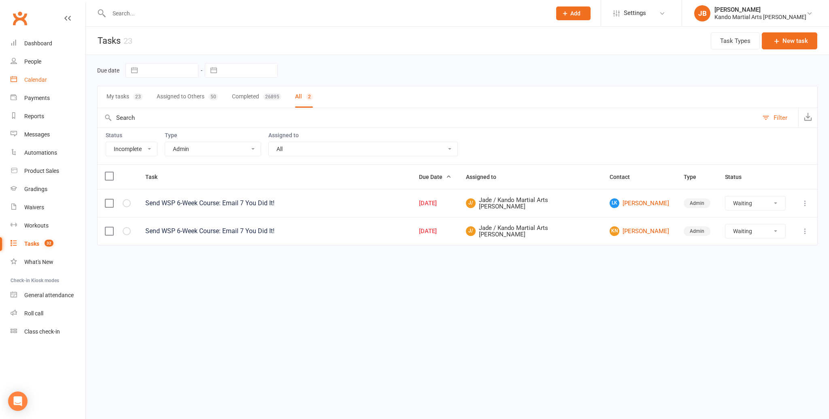
click at [44, 84] on link "Calendar" at bounding box center [48, 80] width 75 height 18
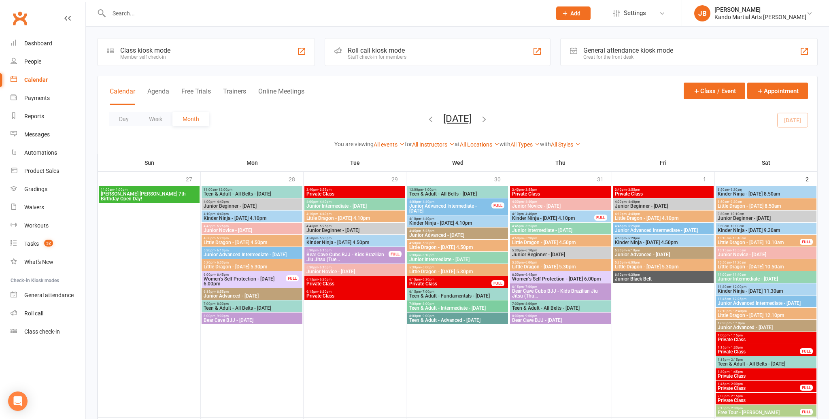
click at [154, 13] on input "text" at bounding box center [325, 13] width 439 height 11
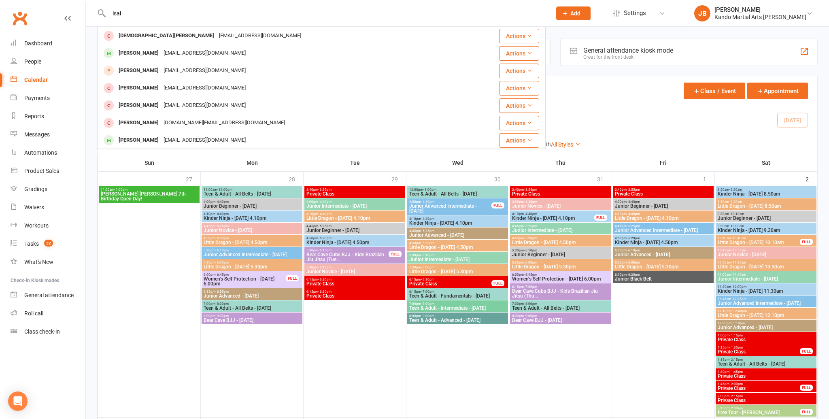
drag, startPoint x: 119, startPoint y: 12, endPoint x: 109, endPoint y: 13, distance: 10.9
click at [109, 13] on input "isai" at bounding box center [325, 13] width 439 height 11
type input "patrick wa"
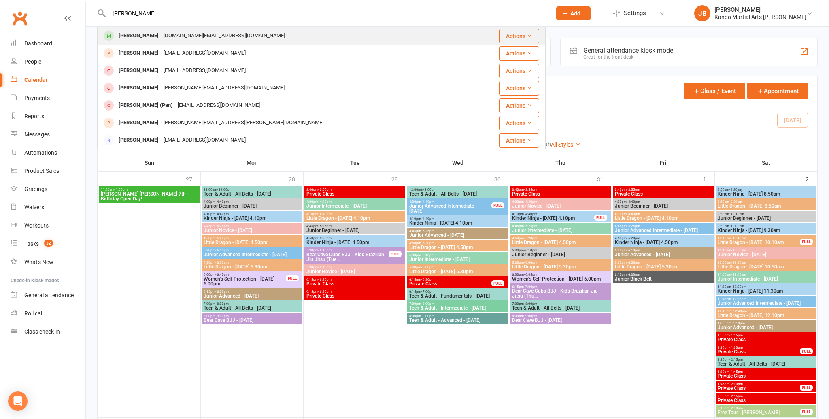
click at [132, 33] on div "Patrick Wang" at bounding box center [138, 36] width 45 height 12
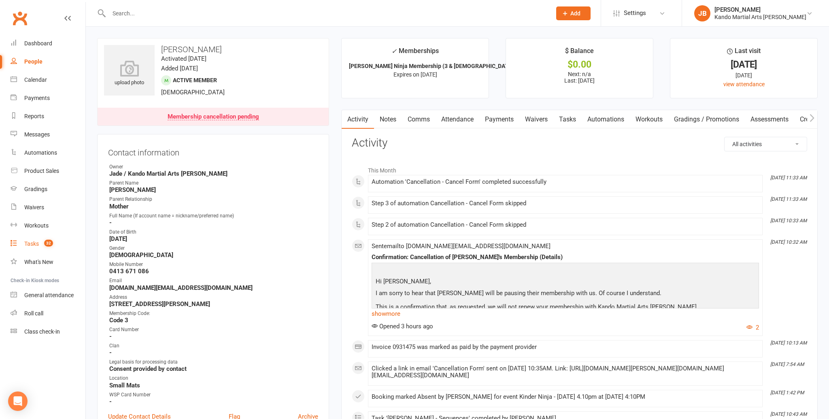
click at [34, 239] on link "Tasks 32" at bounding box center [48, 244] width 75 height 18
select select "incomplete"
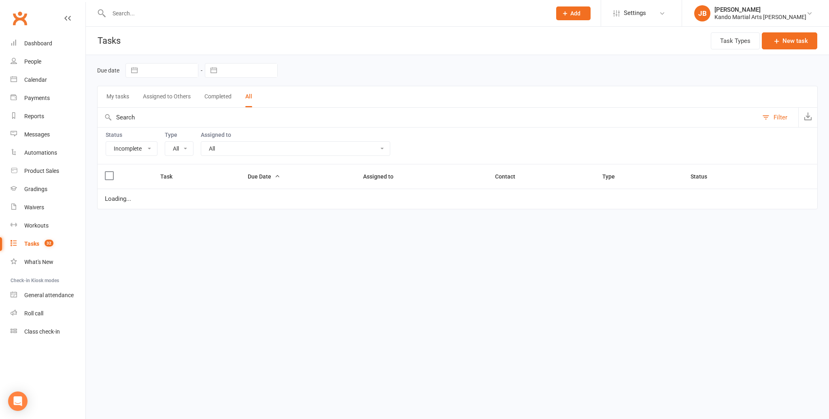
select select "15046"
select select "waiting"
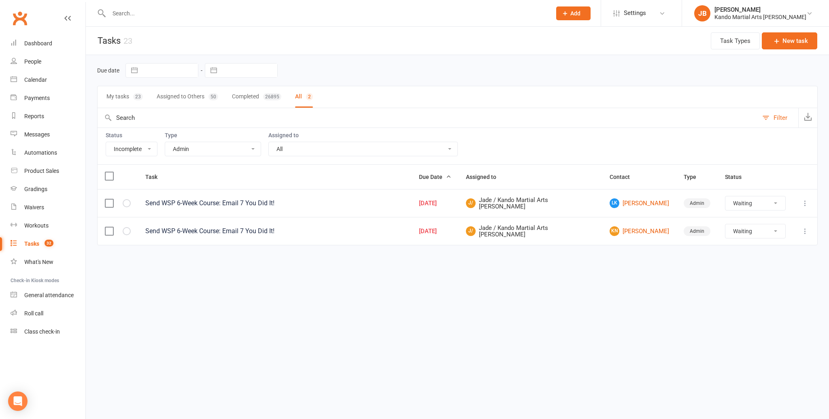
click at [192, 144] on select "All Admin Bbpc - black belt prep course Cancellation Enquiry Follow-up In-class…" at bounding box center [213, 149] width 96 height 14
select select "27920"
select select "waiting"
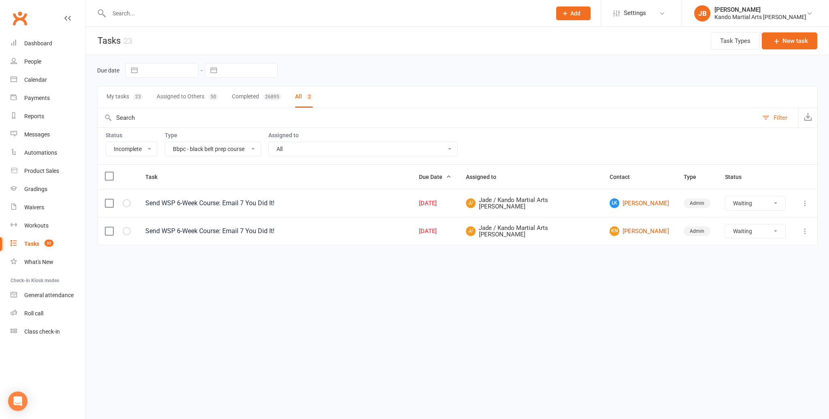
select select "waiting"
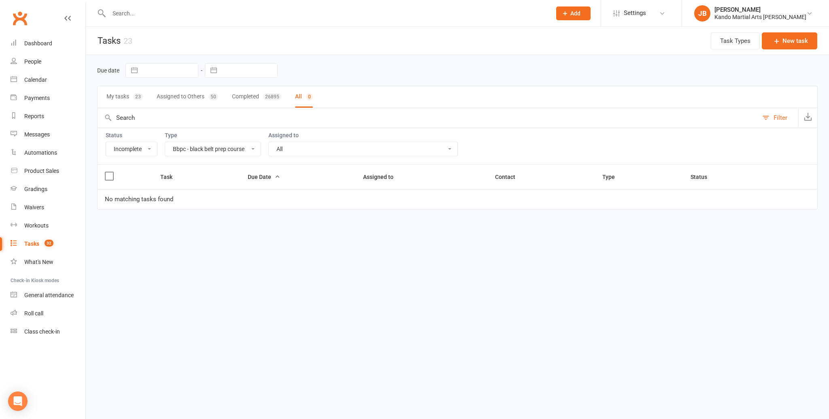
click at [222, 152] on select "All Admin Bbpc - black belt prep course Cancellation Enquiry Follow-up In-class…" at bounding box center [213, 149] width 96 height 14
click at [206, 151] on select "All Admin Bbpc - black belt prep course Cancellation Enquiry Follow-up In-class…" at bounding box center [213, 149] width 96 height 14
select select "16410"
select select "started"
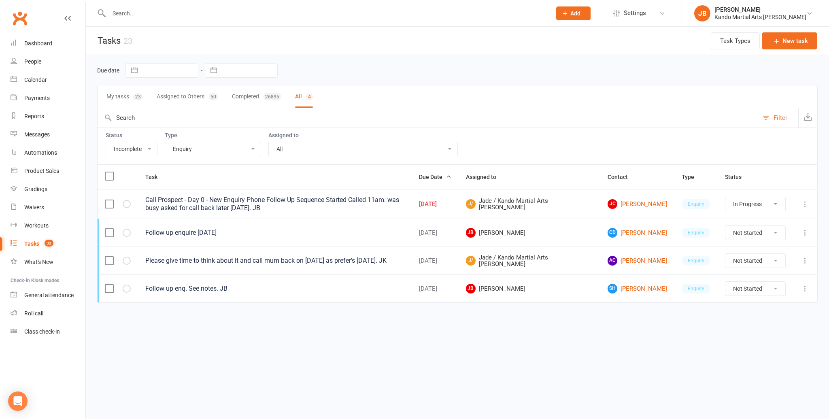
click at [194, 149] on select "All Admin Bbpc - black belt prep course Cancellation Enquiry Follow-up In-class…" at bounding box center [213, 149] width 96 height 14
select select "28118"
select select "started"
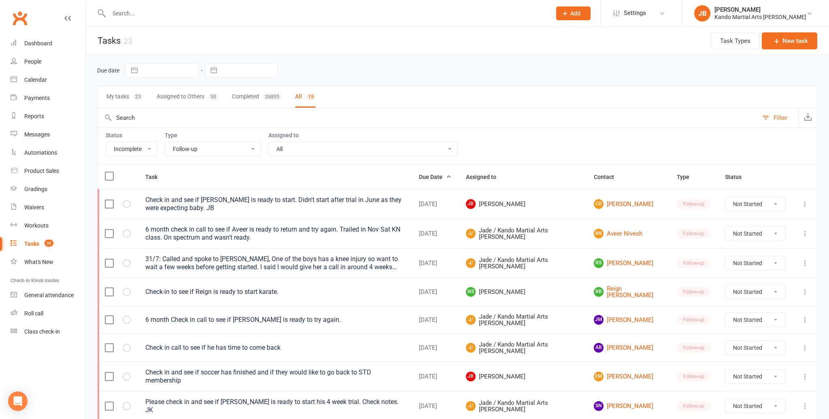
click at [191, 149] on select "All Admin Bbpc - black belt prep course Cancellation Enquiry Follow-up In-class…" at bounding box center [213, 149] width 96 height 14
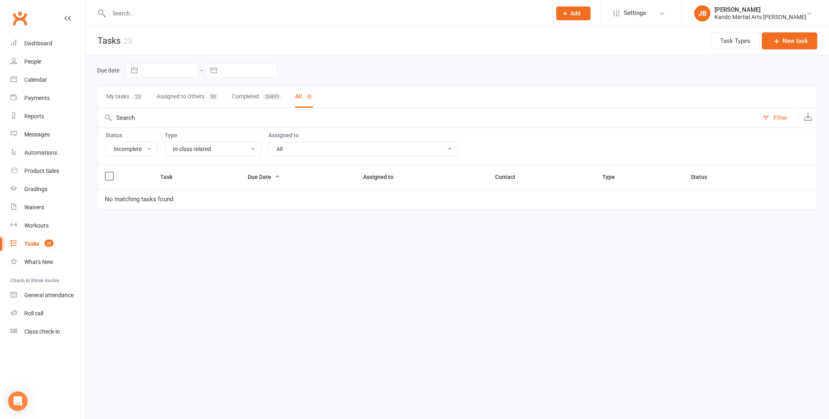
click at [187, 150] on select "All Admin Bbpc - black belt prep course Cancellation Enquiry Follow-up In-class…" at bounding box center [213, 149] width 96 height 14
select select "28119"
select select "started"
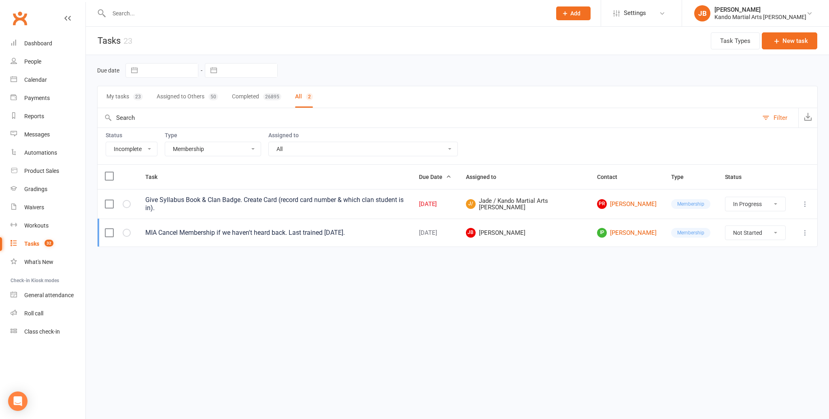
click at [185, 149] on select "All Admin Bbpc - black belt prep course Cancellation Enquiry Follow-up In-class…" at bounding box center [213, 149] width 96 height 14
select select "23793"
select select "started"
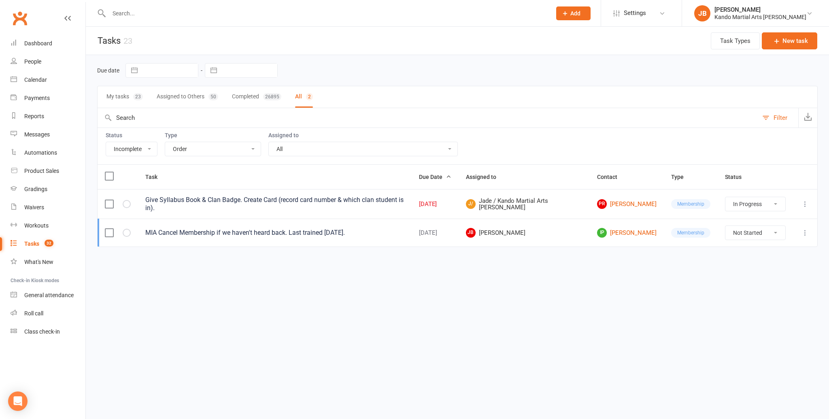
select select "started"
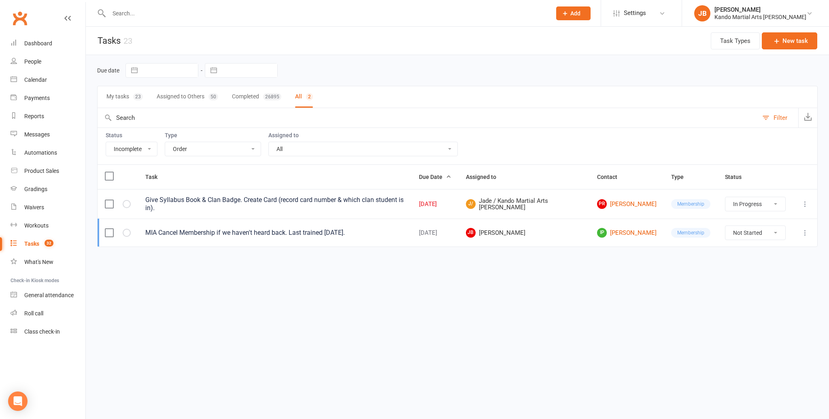
select select "started"
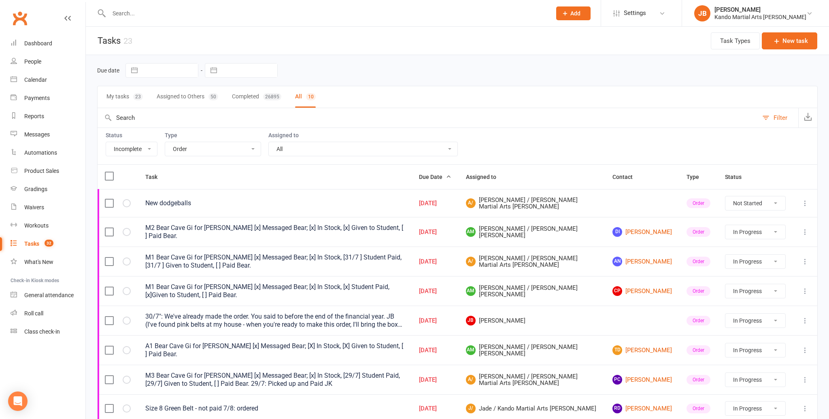
click at [193, 151] on select "All Admin Bbpc - black belt prep course Cancellation Enquiry Follow-up In-class…" at bounding box center [213, 149] width 96 height 14
select select "21718"
select select "started"
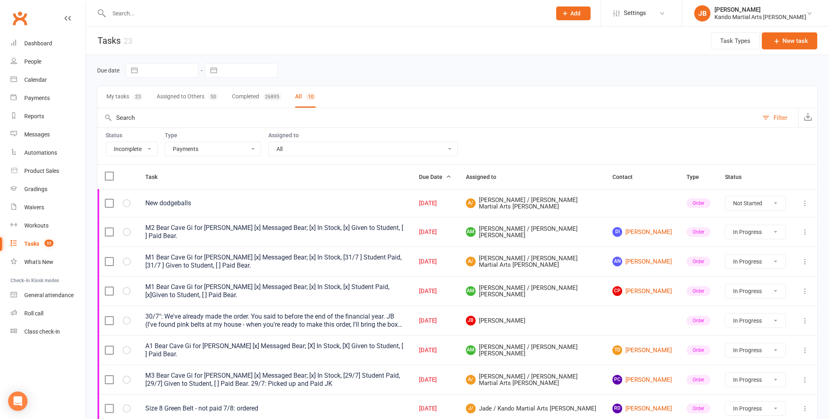
select select "started"
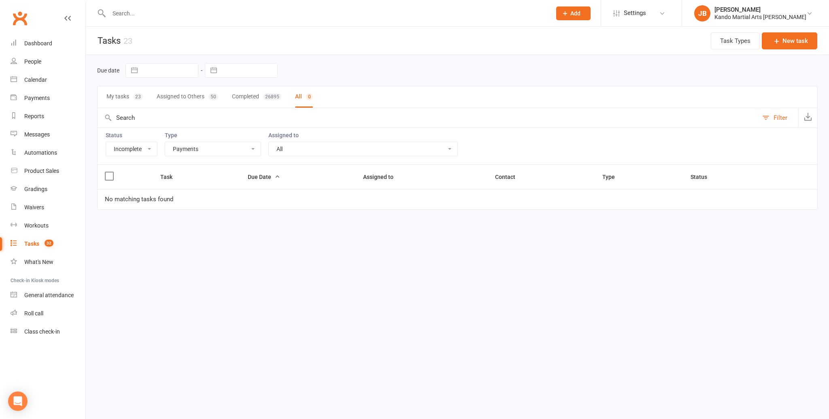
click at [187, 149] on select "All Admin Bbpc - black belt prep course Cancellation Enquiry Follow-up In-class…" at bounding box center [213, 149] width 96 height 14
click at [187, 150] on select "All Admin Bbpc - black belt prep course Cancellation Enquiry Follow-up In-class…" at bounding box center [213, 149] width 96 height 14
click at [183, 148] on select "All Admin Bbpc - black belt prep course Cancellation Enquiry Follow-up In-class…" at bounding box center [213, 149] width 96 height 14
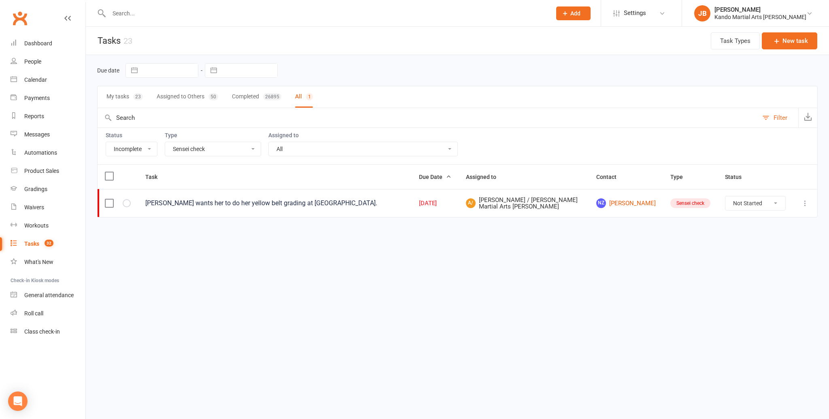
click at [183, 148] on select "All Admin Bbpc - black belt prep course Cancellation Enquiry Follow-up In-class…" at bounding box center [213, 149] width 96 height 14
select select "20654"
select select "started"
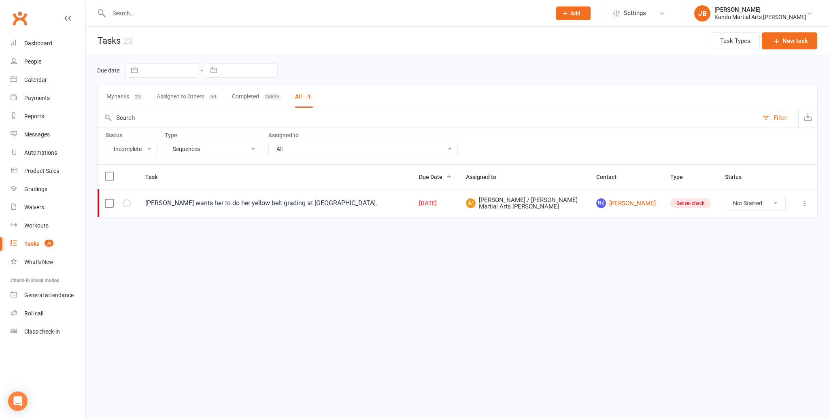
select select "started"
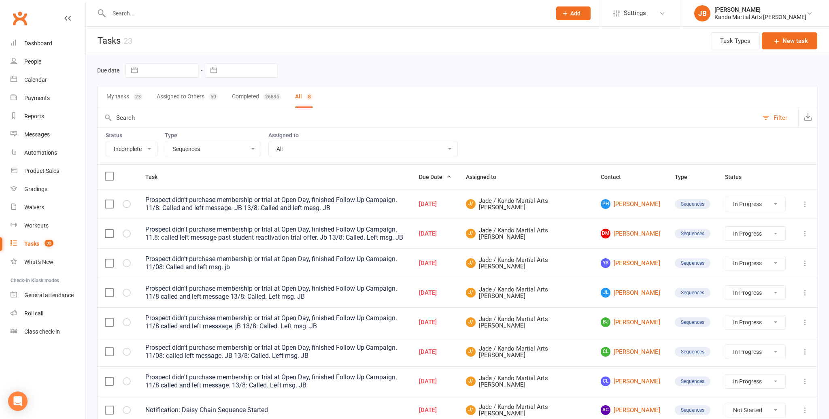
scroll to position [38, 0]
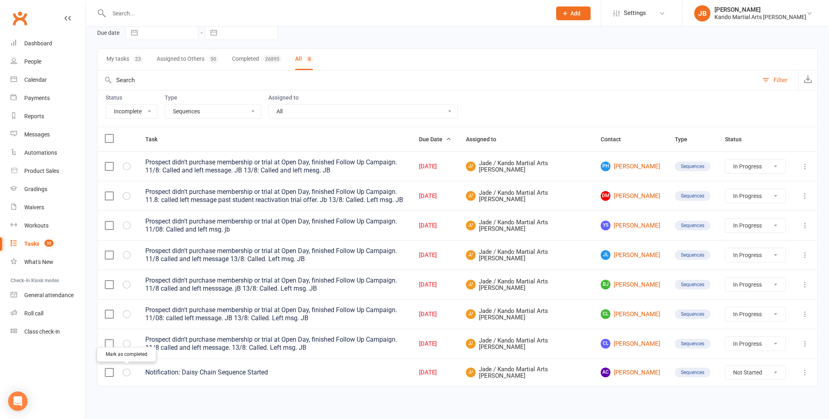
click at [0, 0] on icon "button" at bounding box center [0, 0] width 0 height 0
select select "started"
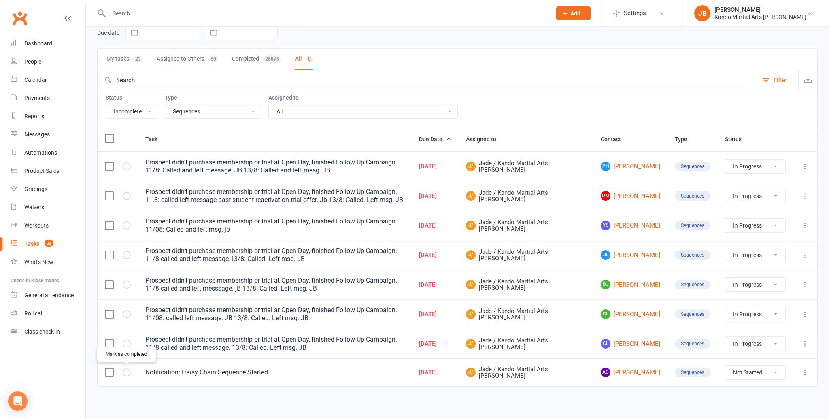
select select "started"
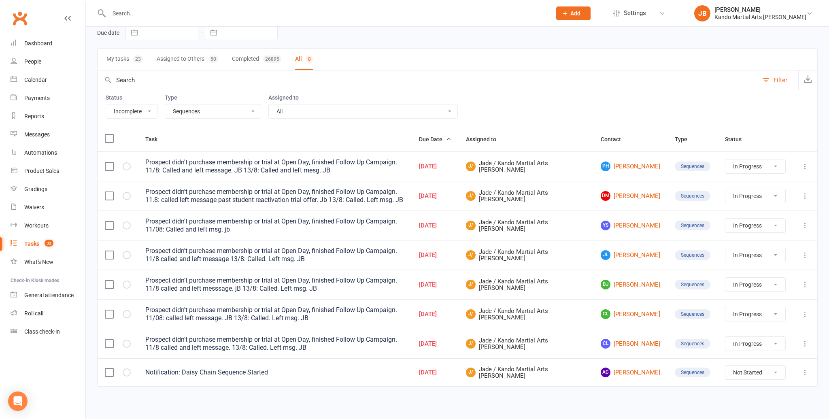
select select "started"
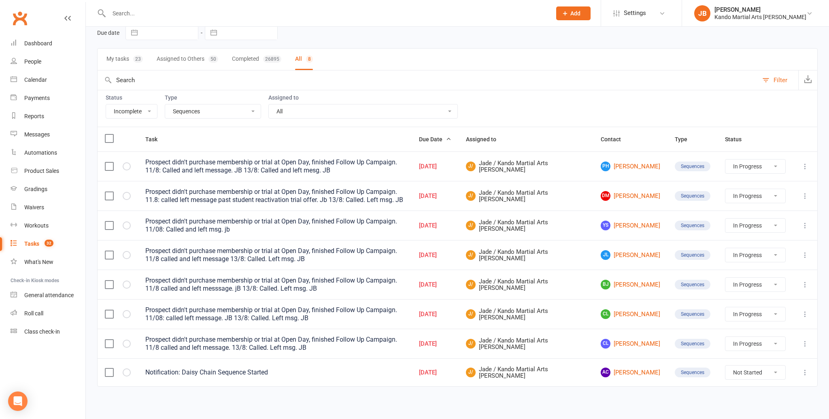
select select "started"
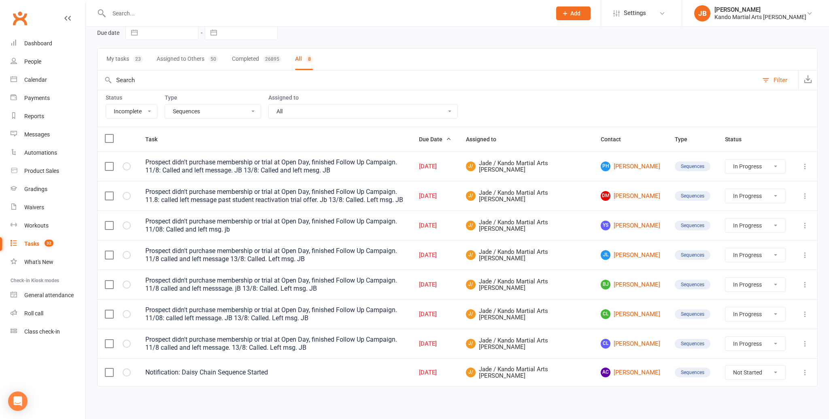
select select "started"
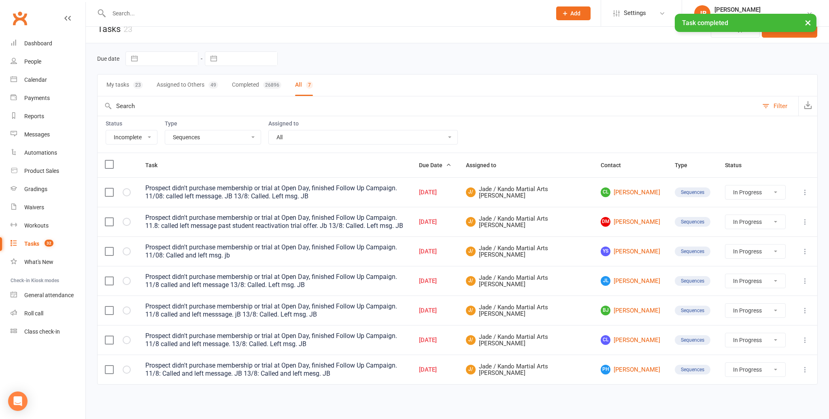
scroll to position [10, 0]
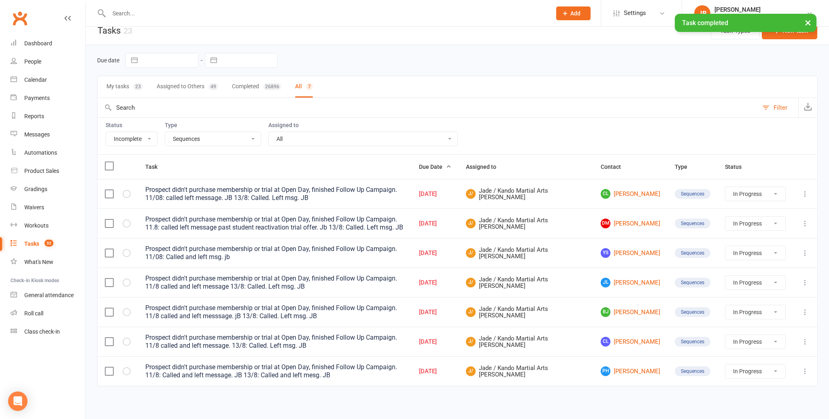
click at [186, 136] on select "All Admin Bbpc - black belt prep course Cancellation Enquiry Follow-up In-class…" at bounding box center [213, 139] width 96 height 14
select select "25921"
select select "started"
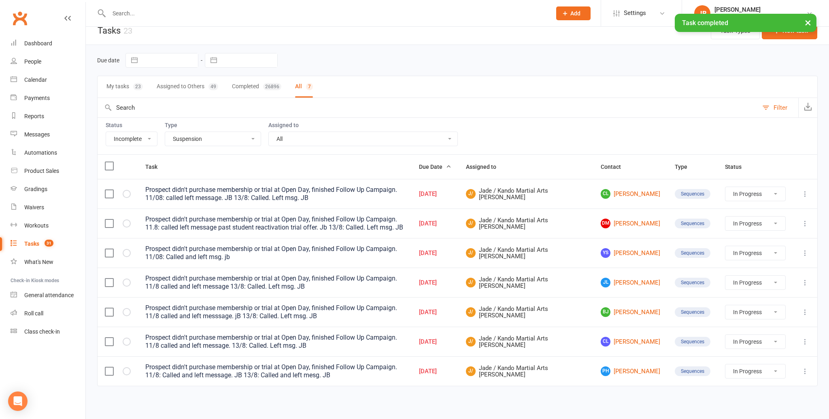
select select "started"
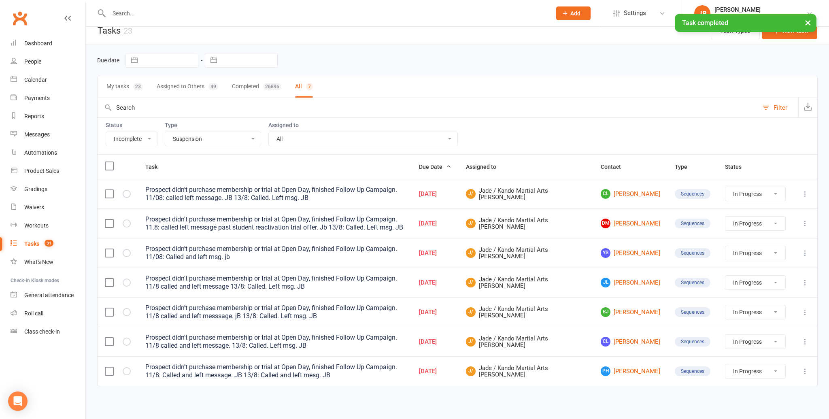
select select "started"
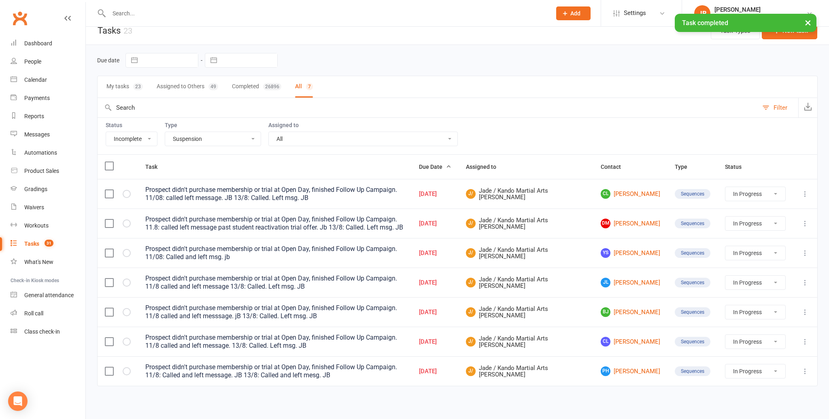
select select "started"
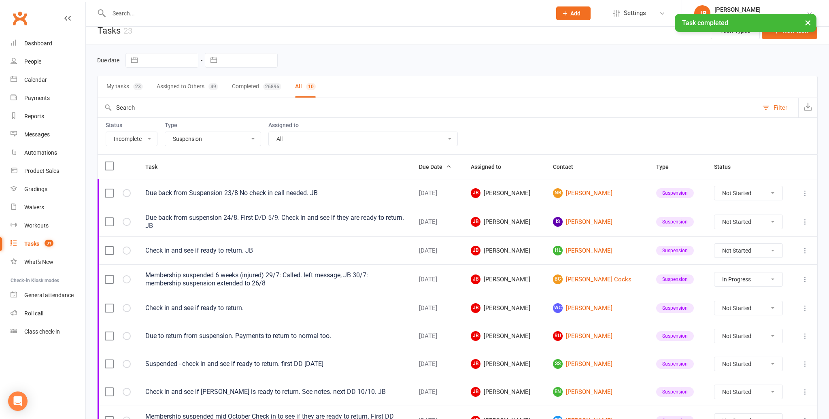
scroll to position [88, 0]
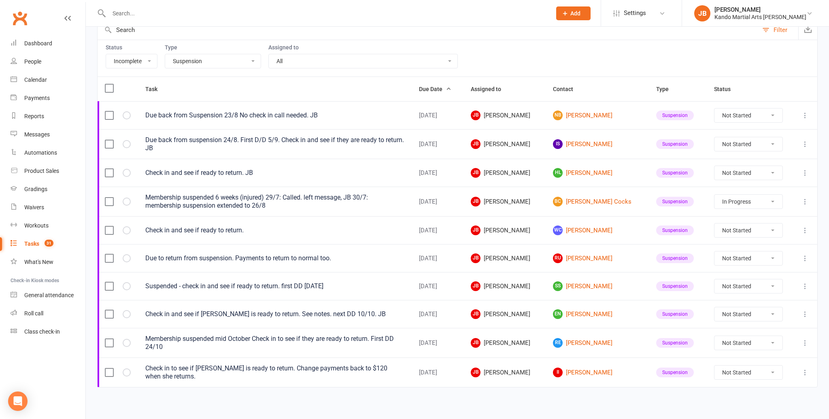
click at [194, 66] on select "All Admin Bbpc - black belt prep course Cancellation Enquiry Follow-up In-class…" at bounding box center [213, 61] width 96 height 14
select select "23766"
select select "started"
select select "waiting"
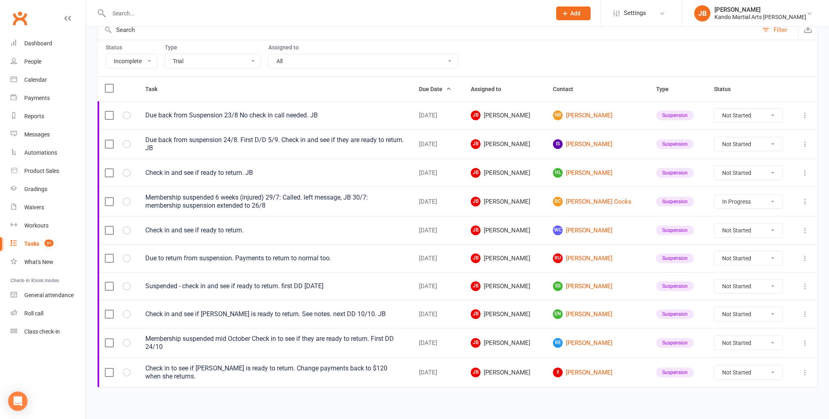
select select "waiting"
select select "started"
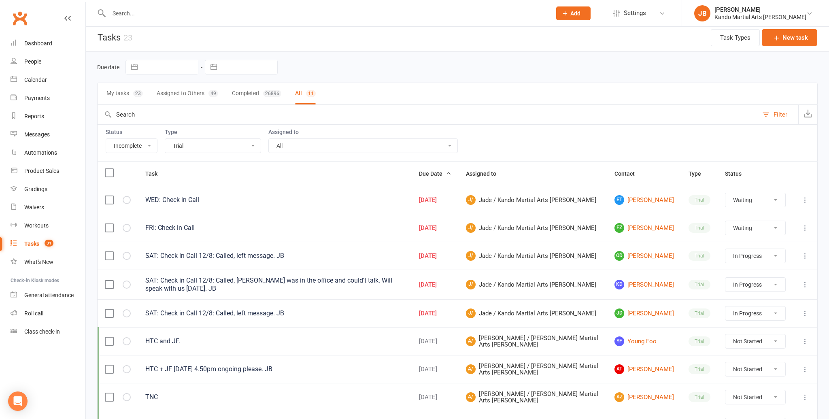
scroll to position [2, 0]
click at [180, 149] on select "All Admin Bbpc - black belt prep course Cancellation Enquiry Follow-up In-class…" at bounding box center [213, 147] width 96 height 14
select select "15398"
select select "waiting"
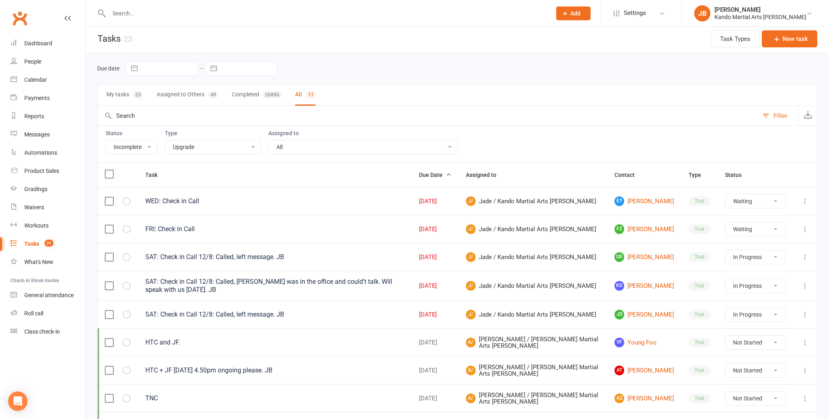
select select "started"
select select "waiting"
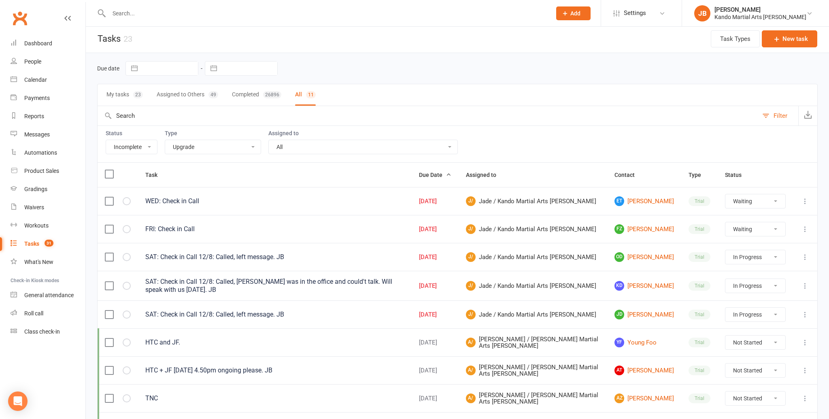
select select "started"
select select "waiting"
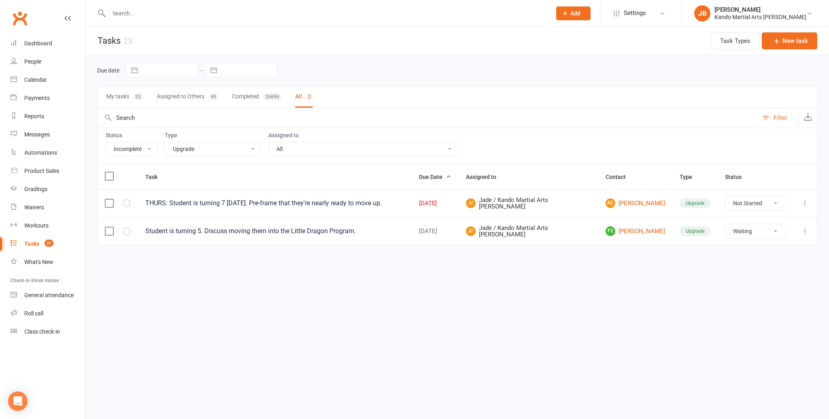
scroll to position [0, 0]
click at [190, 145] on select "All Admin Bbpc - black belt prep course Cancellation Enquiry Follow-up In-class…" at bounding box center [213, 149] width 96 height 14
select select "21694"
select select "waiting"
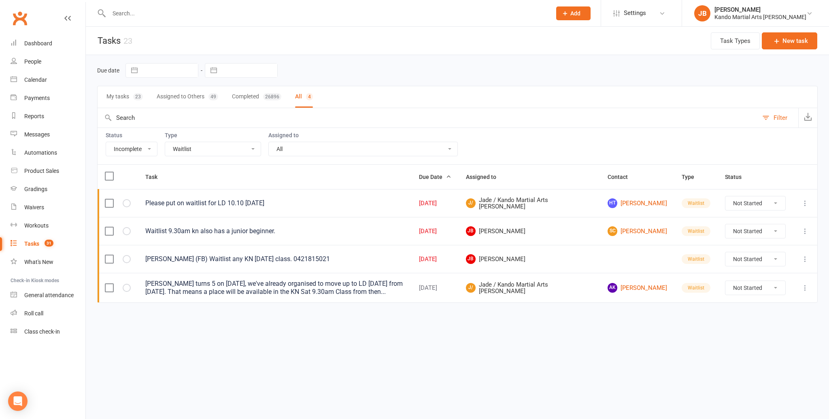
click at [200, 150] on select "All Admin Bbpc - black belt prep course Cancellation Enquiry Follow-up In-class…" at bounding box center [213, 149] width 96 height 14
select select "15046"
select select "waiting"
